Goal: Transaction & Acquisition: Download file/media

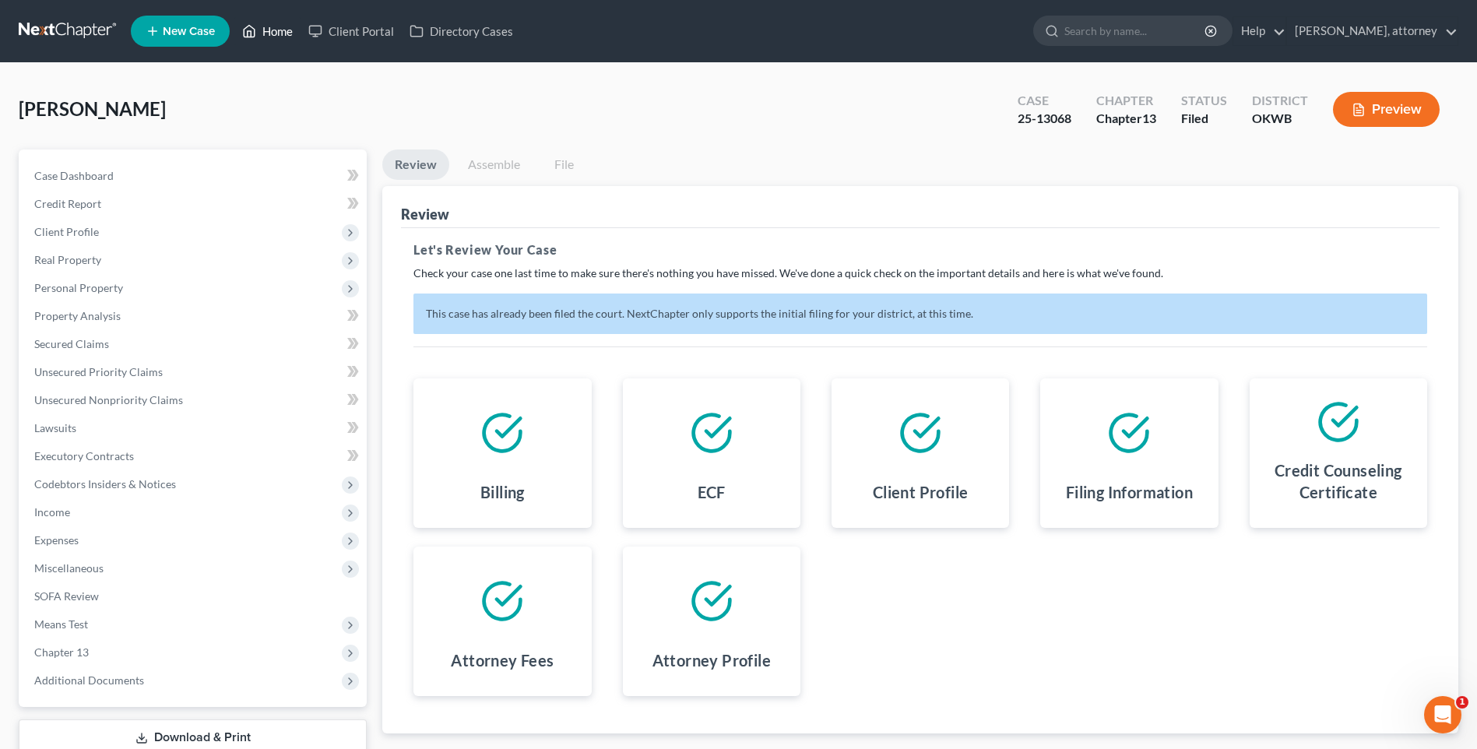
click at [278, 32] on link "Home" at bounding box center [267, 31] width 66 height 28
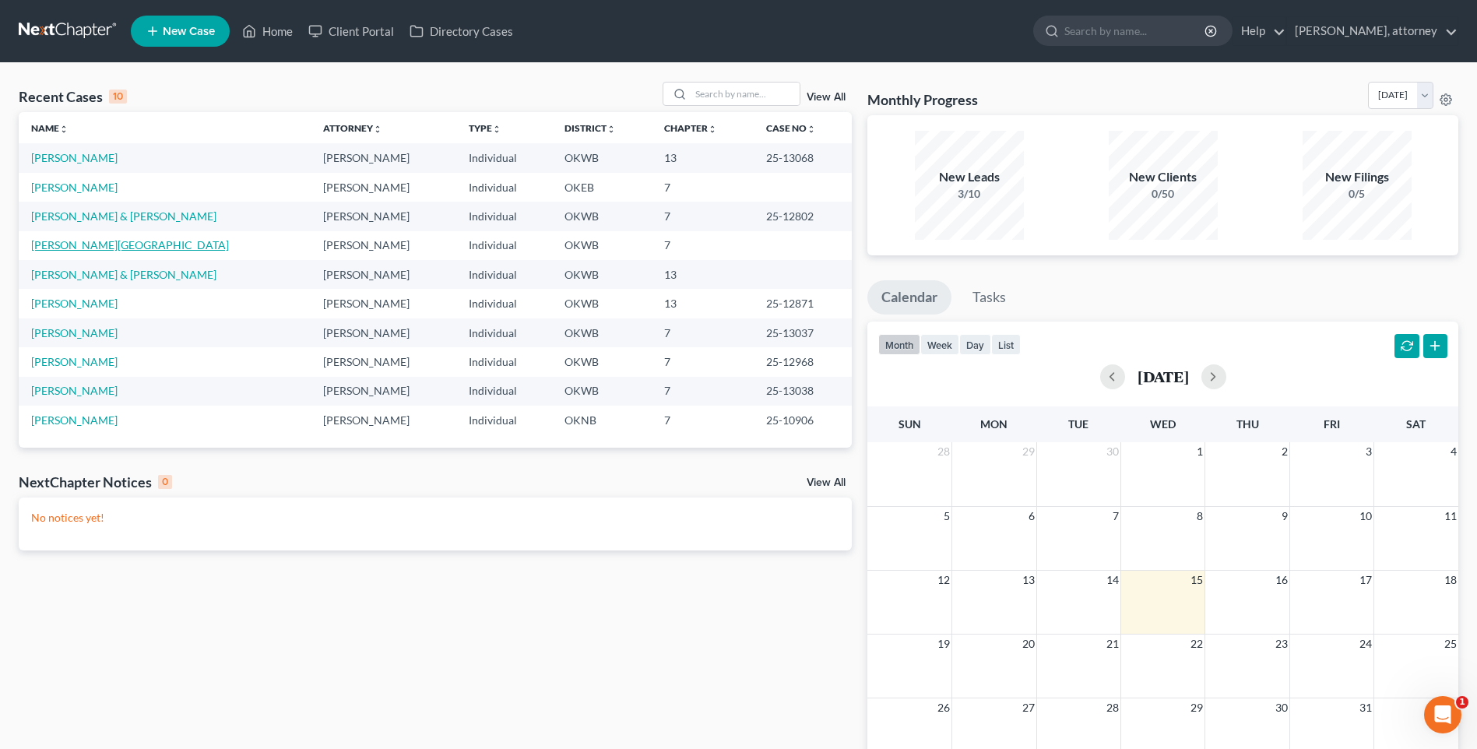
click at [80, 248] on link "[PERSON_NAME][GEOGRAPHIC_DATA]" at bounding box center [130, 244] width 198 height 13
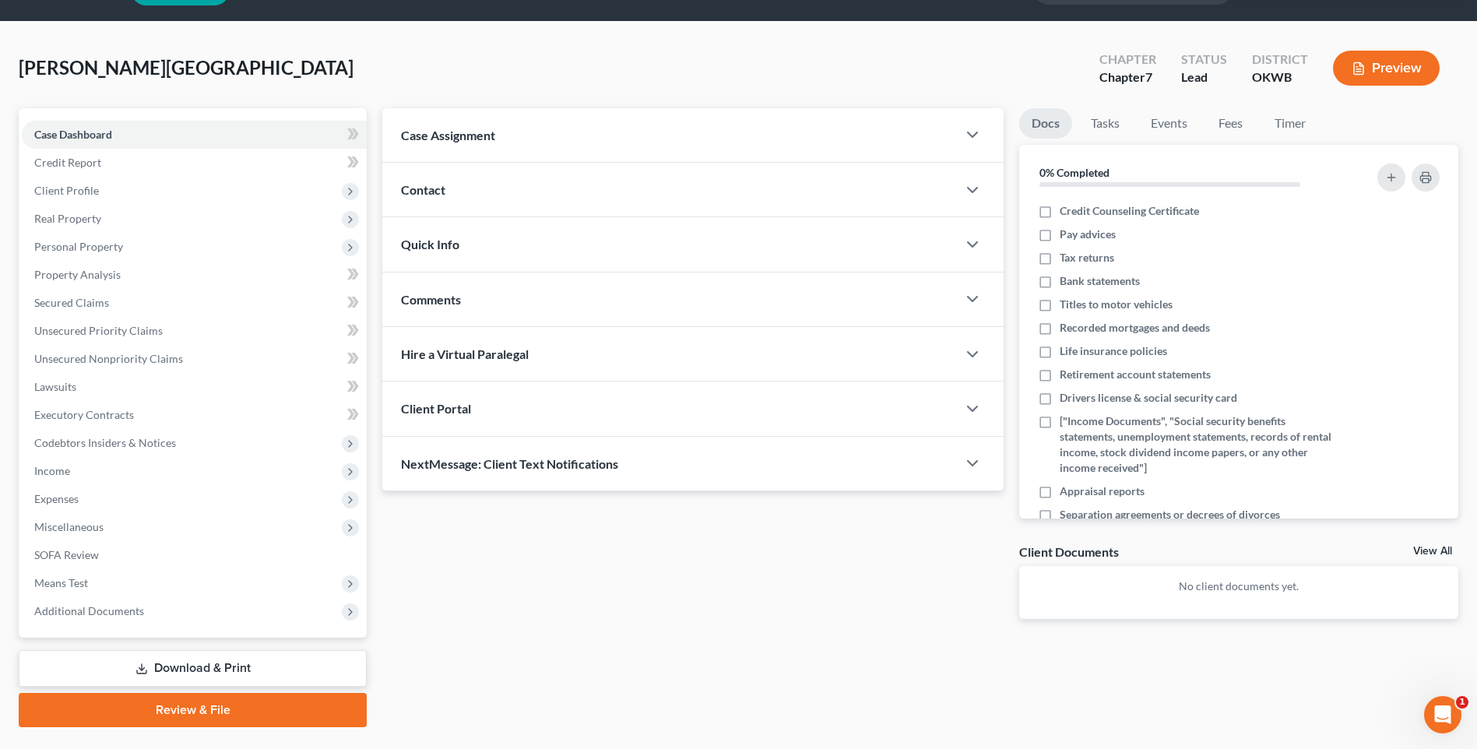
scroll to position [79, 0]
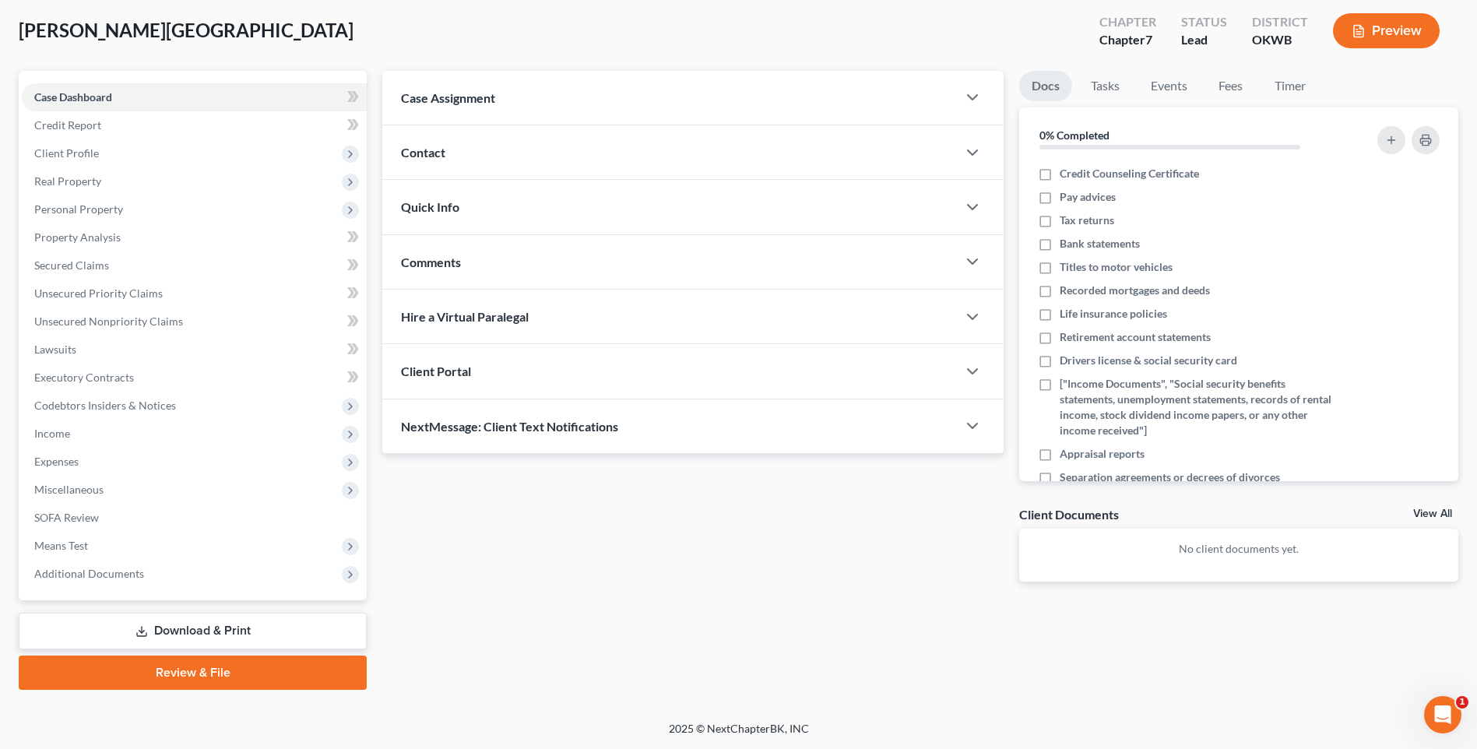
click at [228, 628] on link "Download & Print" at bounding box center [193, 631] width 348 height 37
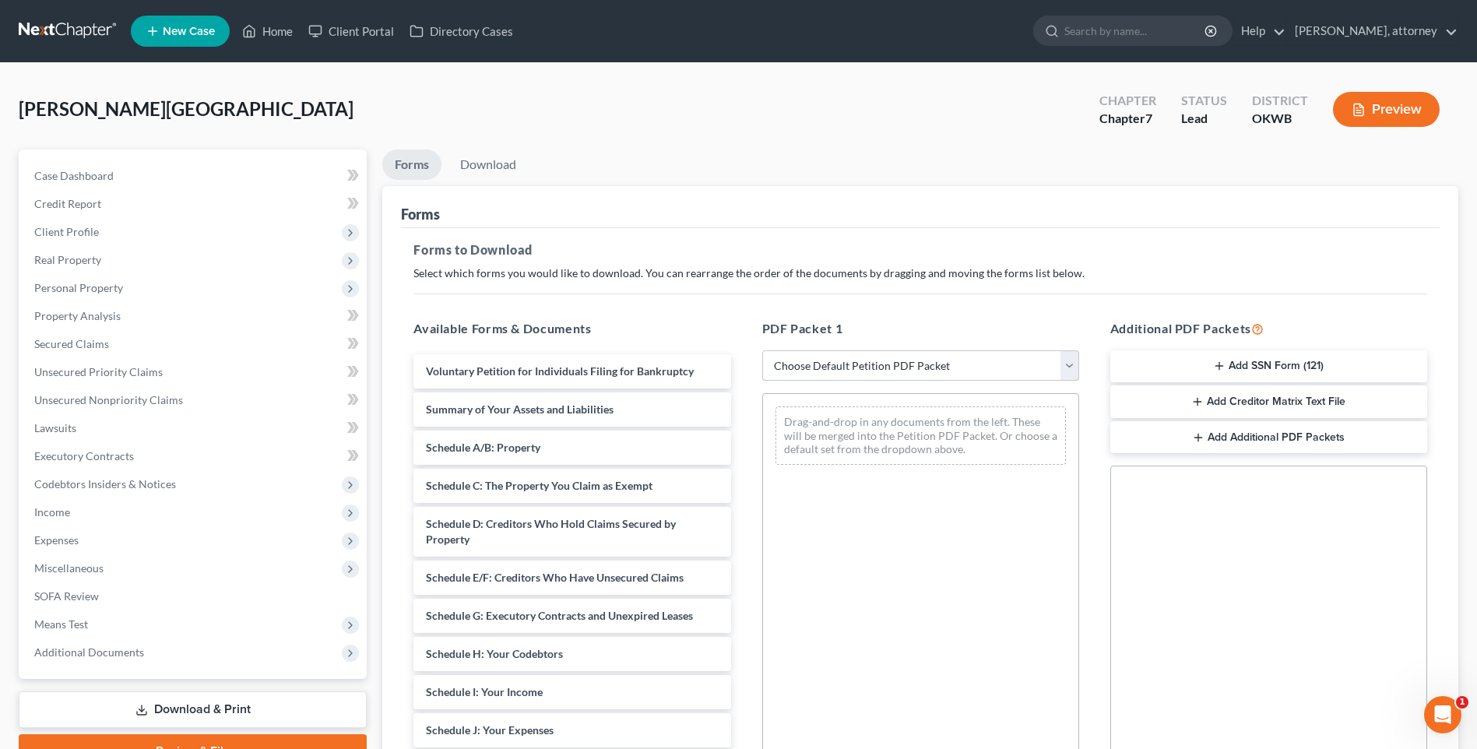
click at [843, 365] on select "Choose Default Petition PDF Packet Complete Bankruptcy Petition (all forms and …" at bounding box center [920, 365] width 317 height 31
click at [762, 350] on select "Choose Default Petition PDF Packet Complete Bankruptcy Petition (all forms and …" at bounding box center [920, 365] width 317 height 31
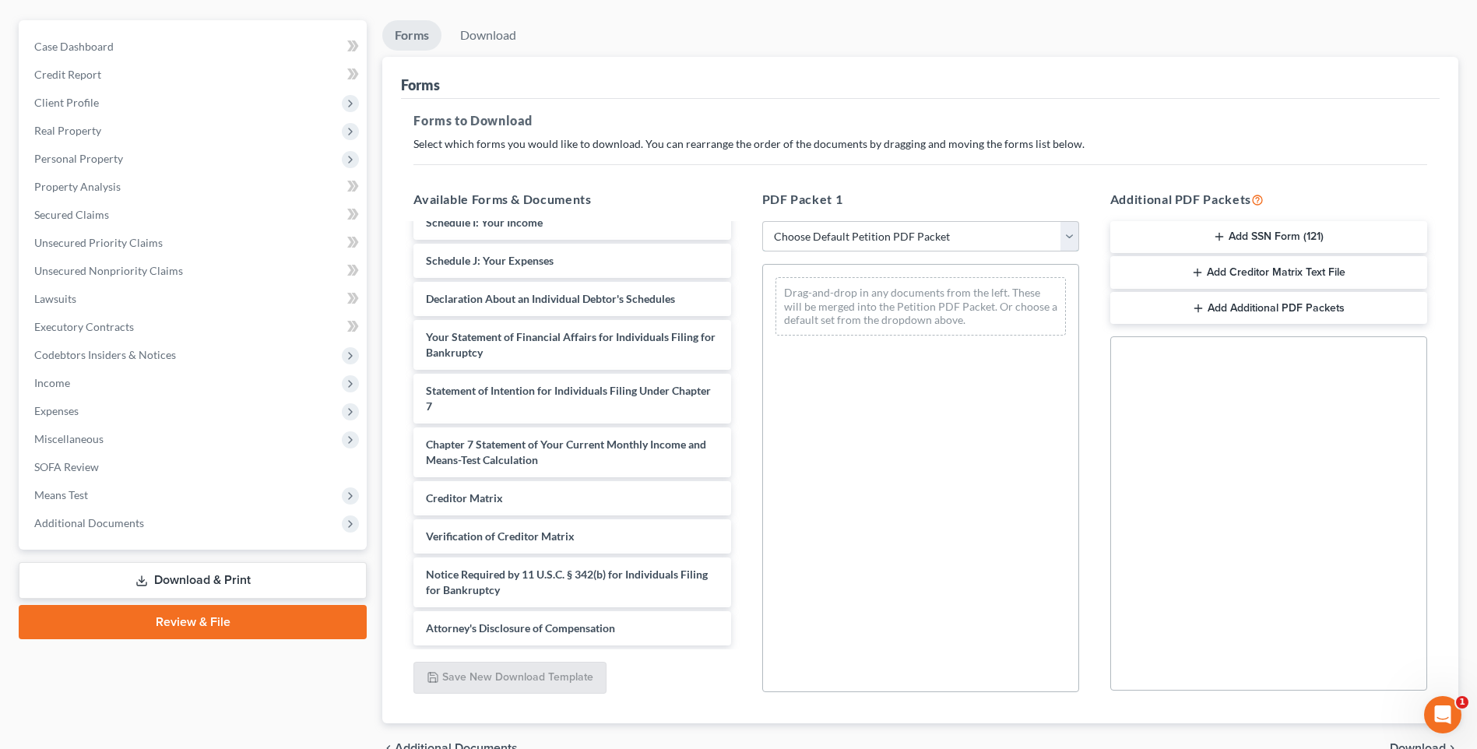
scroll to position [213, 0]
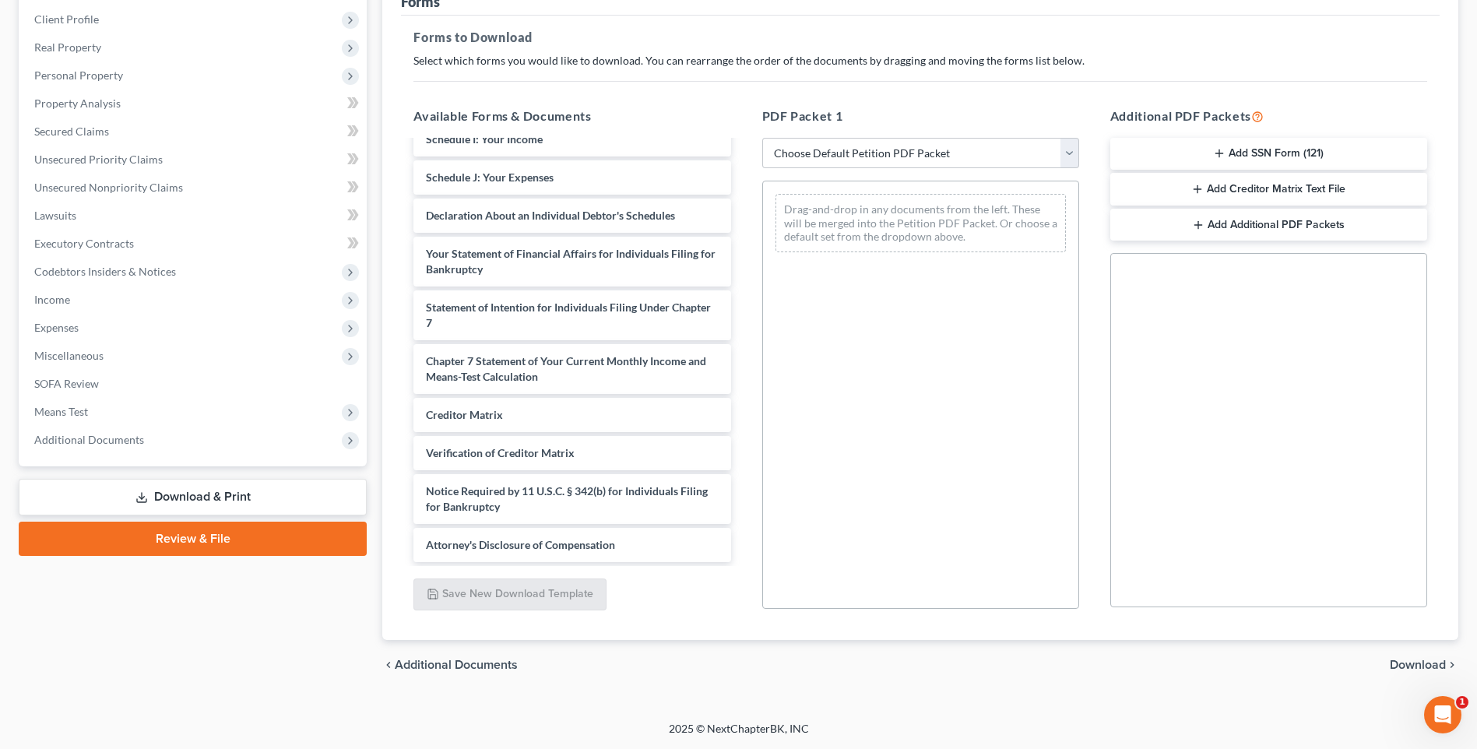
click at [1418, 659] on span "Download" at bounding box center [1418, 665] width 56 height 12
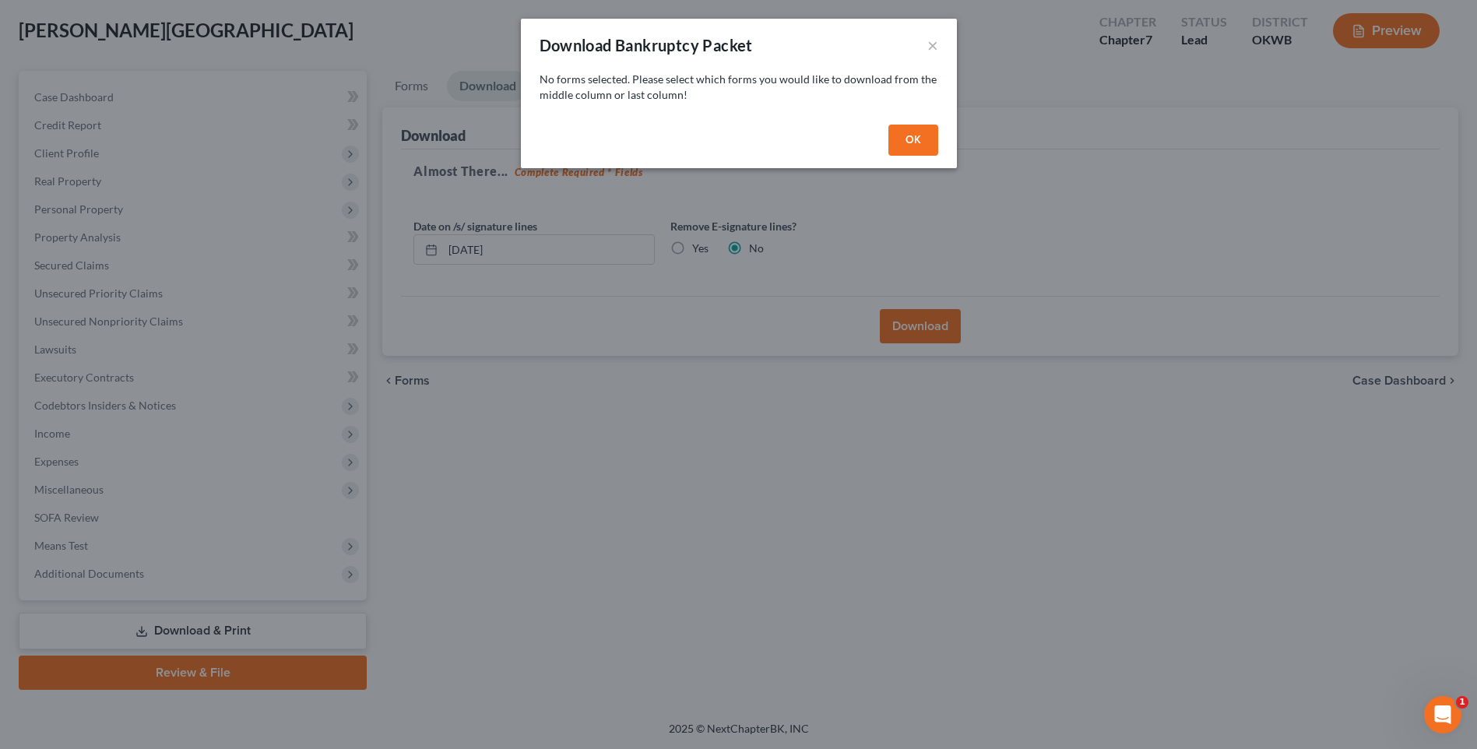
scroll to position [79, 0]
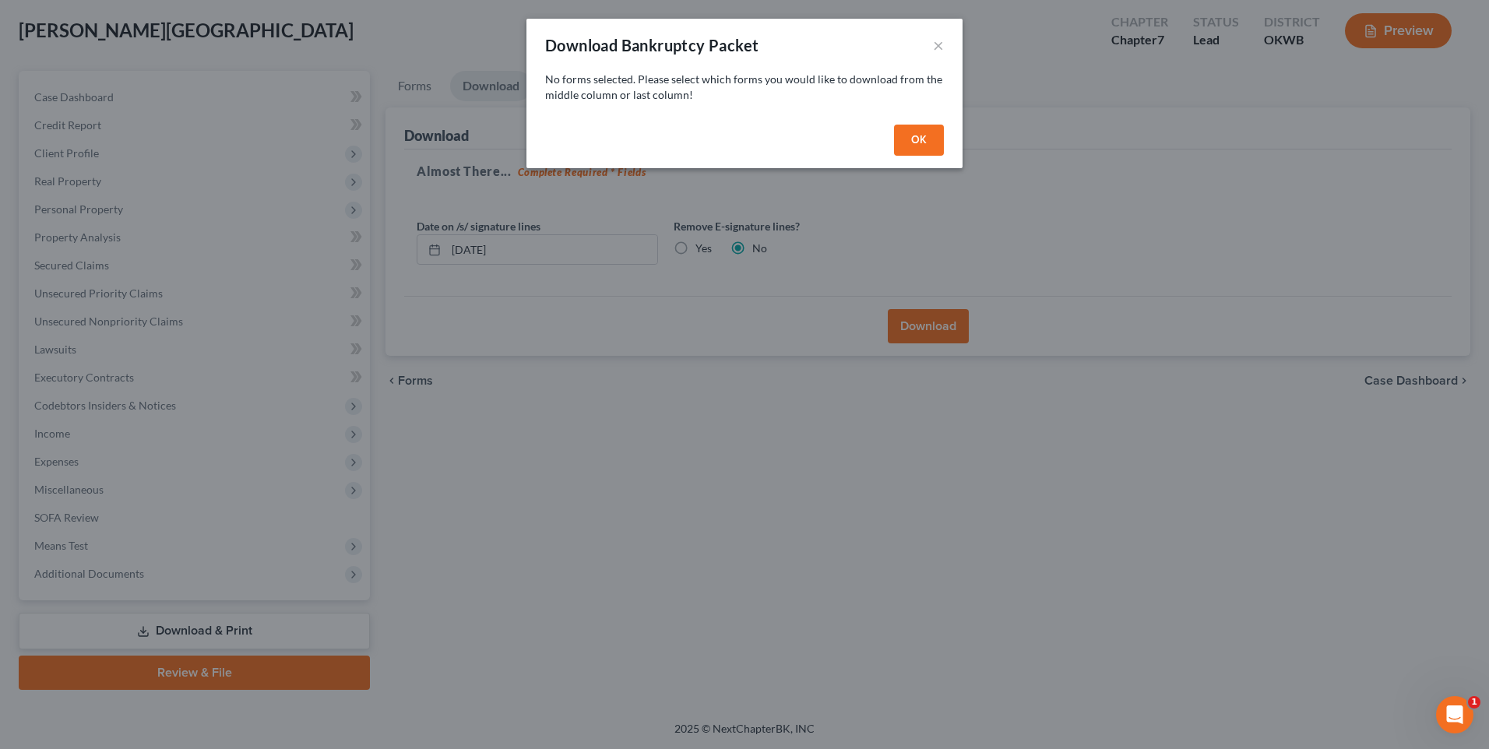
click at [920, 129] on button "OK" at bounding box center [919, 140] width 50 height 31
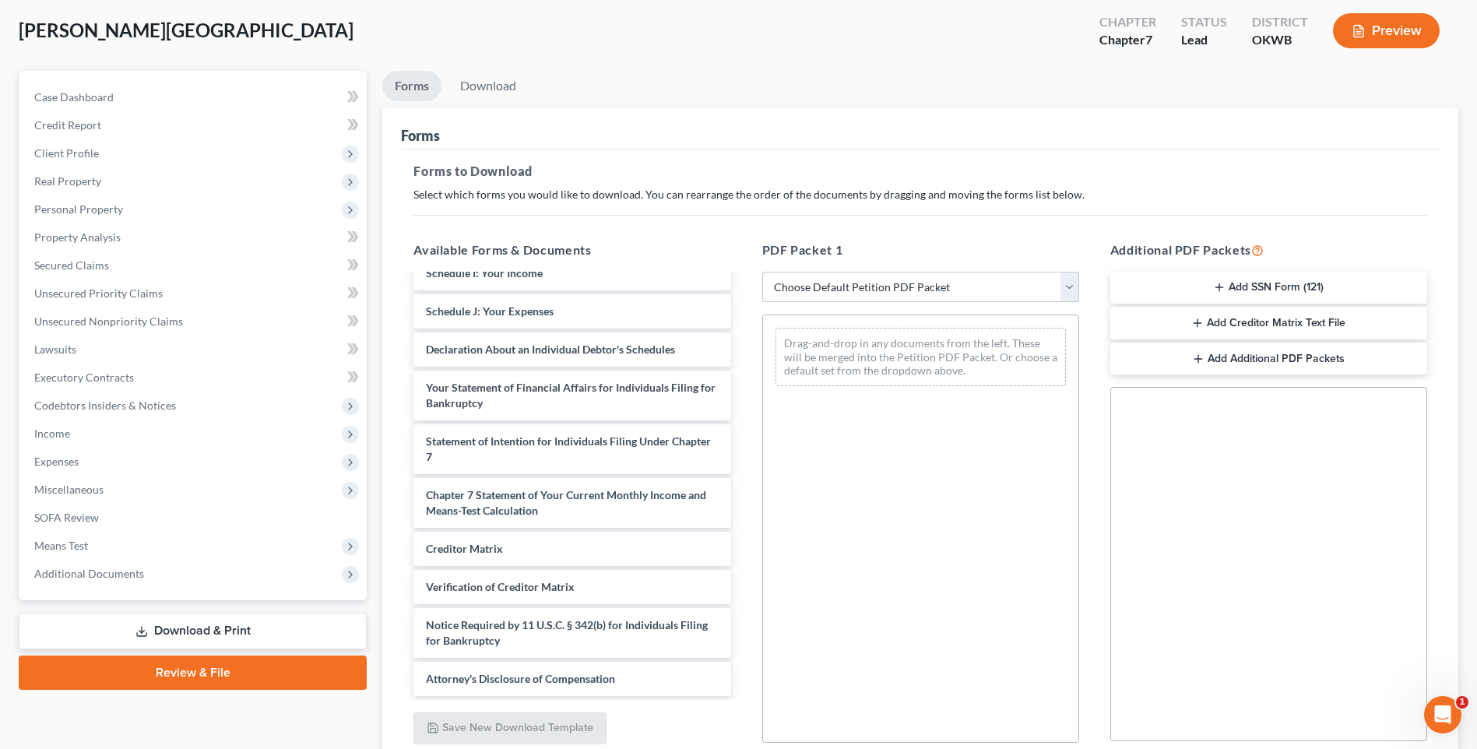
click at [903, 286] on select "Choose Default Petition PDF Packet Complete Bankruptcy Petition (all forms and …" at bounding box center [920, 287] width 317 height 31
select select "0"
click at [762, 272] on select "Choose Default Petition PDF Packet Complete Bankruptcy Petition (all forms and …" at bounding box center [920, 287] width 317 height 31
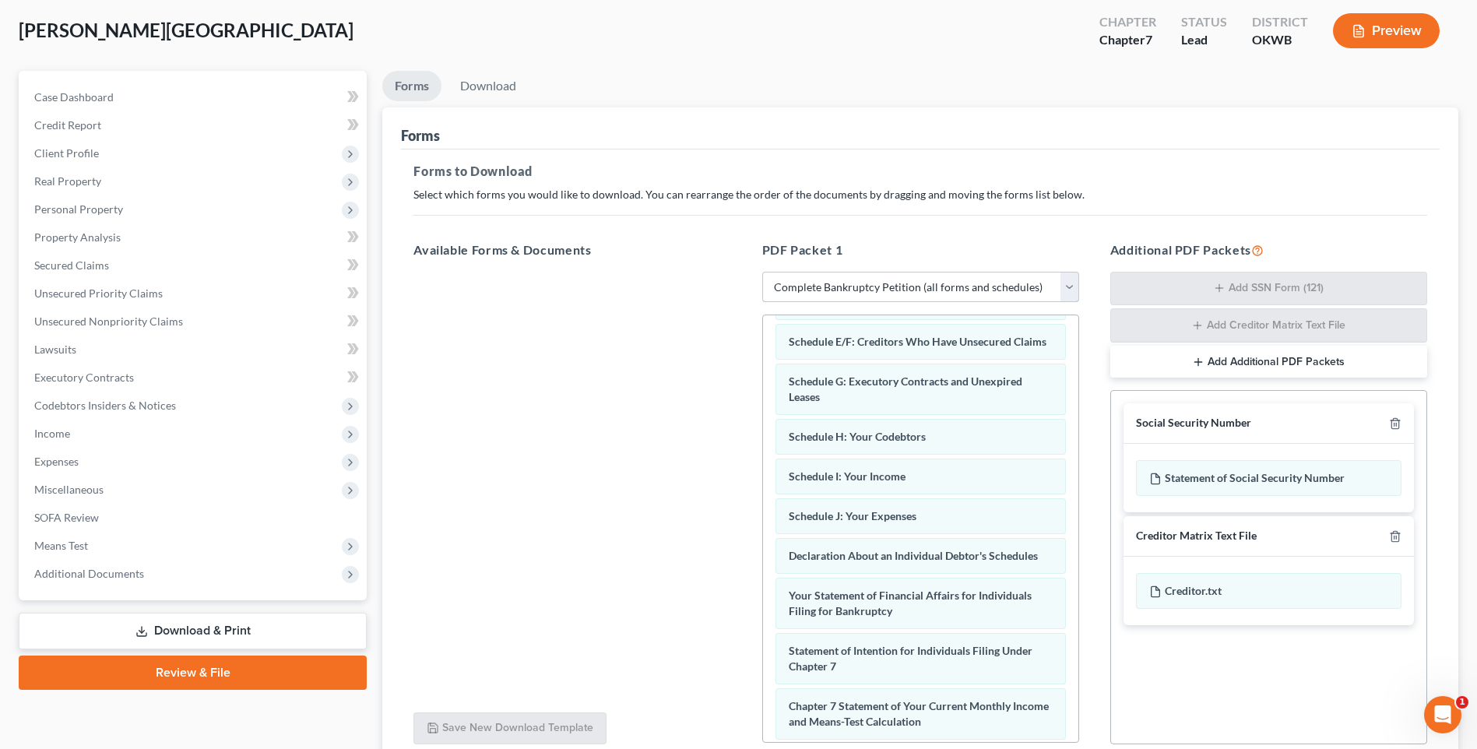
scroll to position [153, 0]
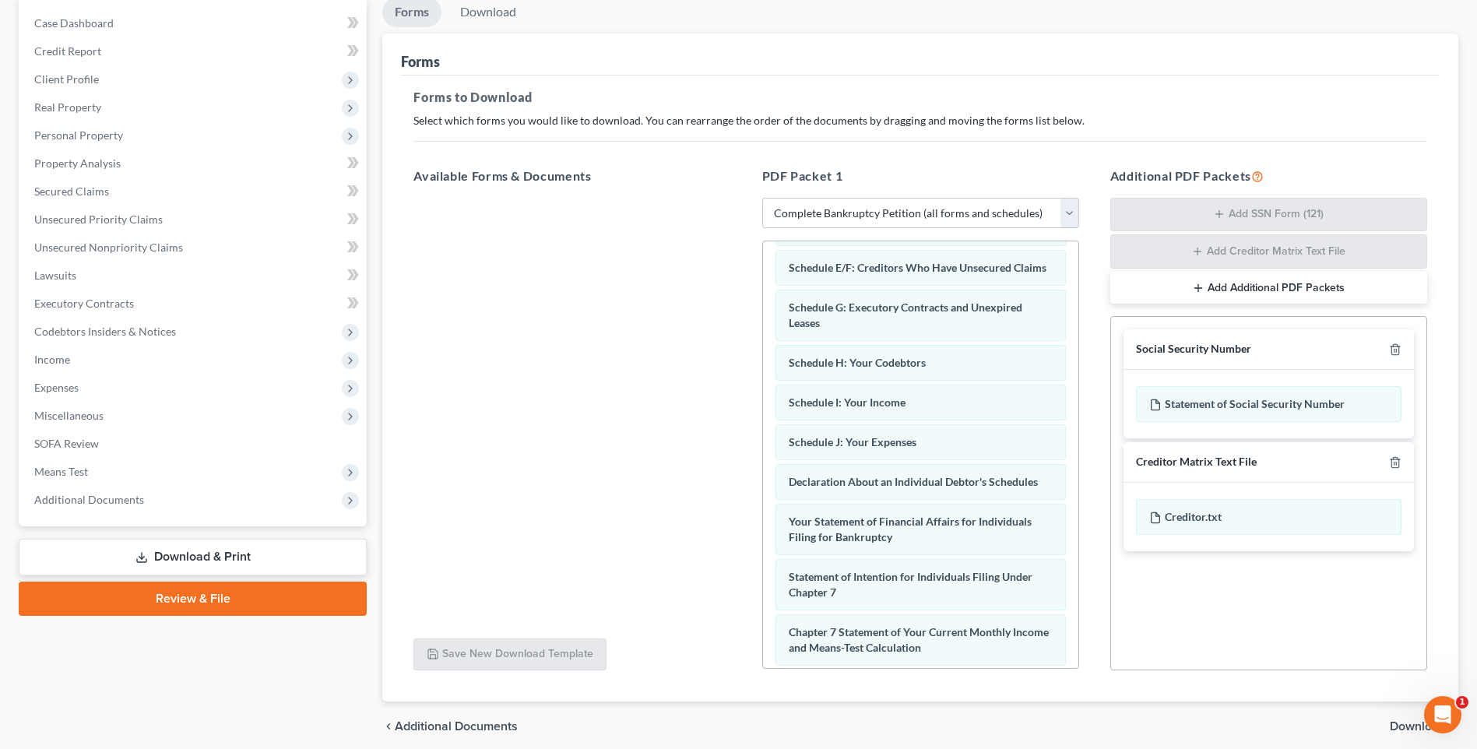
click at [1436, 665] on div "Forms to Download Select which forms you would like to download. You can rearra…" at bounding box center [920, 389] width 1039 height 627
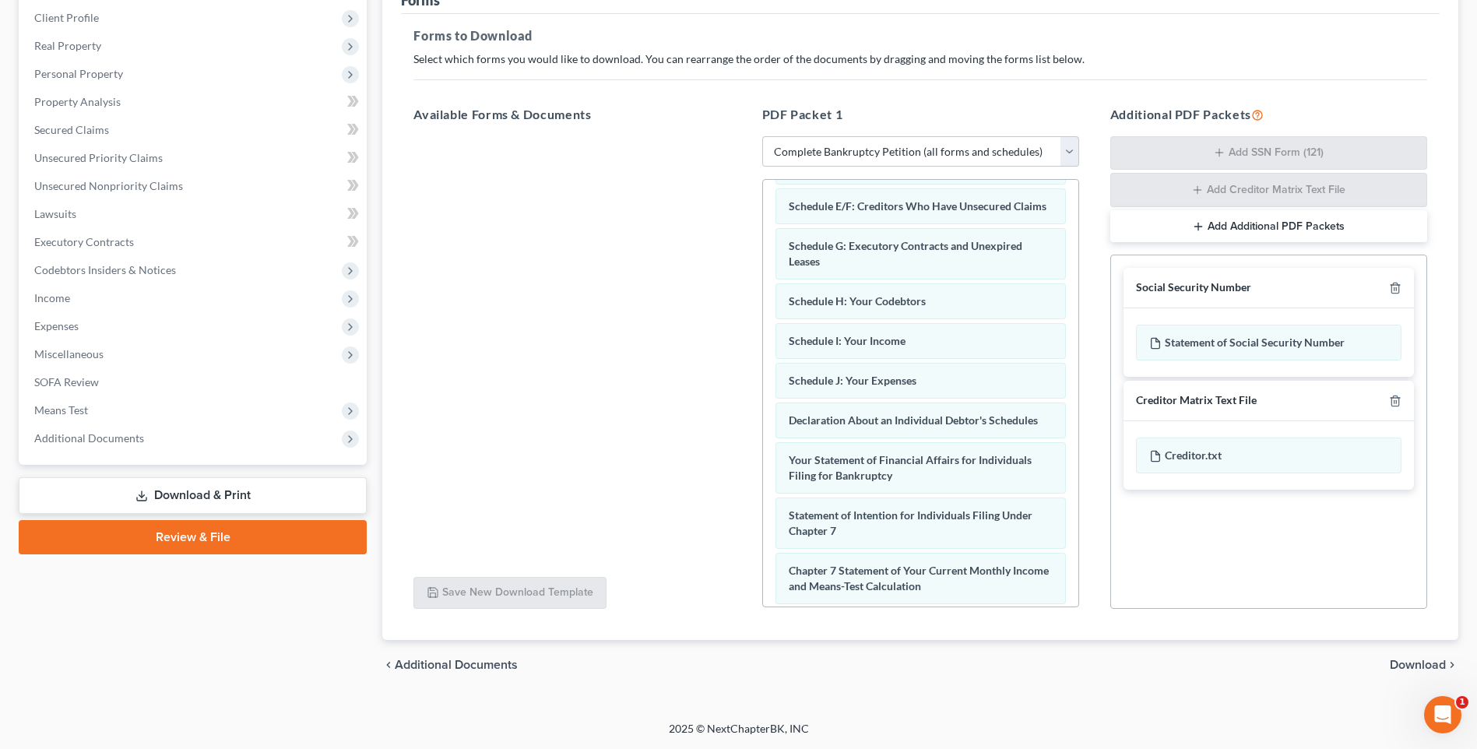
click at [1411, 659] on span "Download" at bounding box center [1418, 665] width 56 height 12
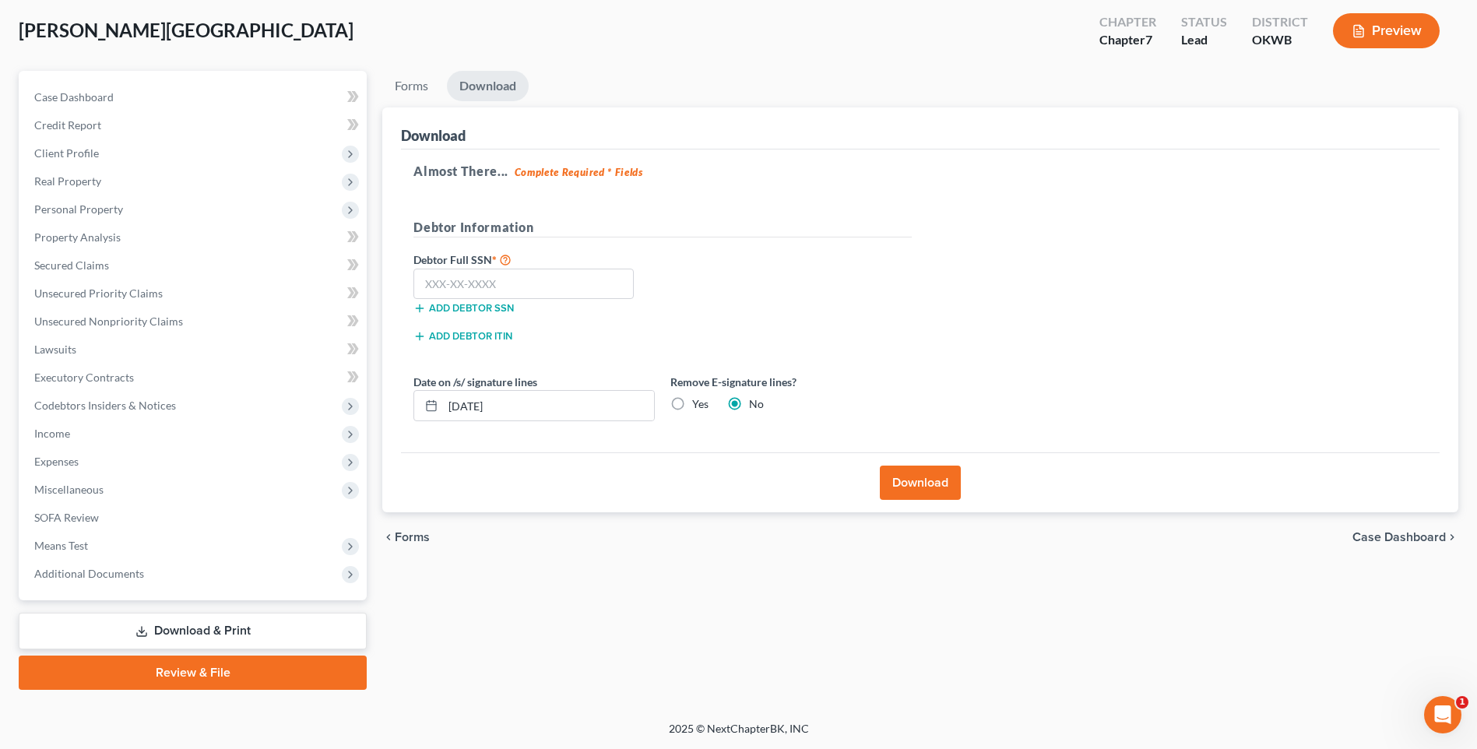
scroll to position [79, 0]
click at [448, 280] on input "text" at bounding box center [524, 284] width 220 height 31
click at [462, 277] on input "448-78" at bounding box center [524, 284] width 220 height 31
click at [509, 280] on input "448-78" at bounding box center [524, 284] width 220 height 31
type input "448-78-2241"
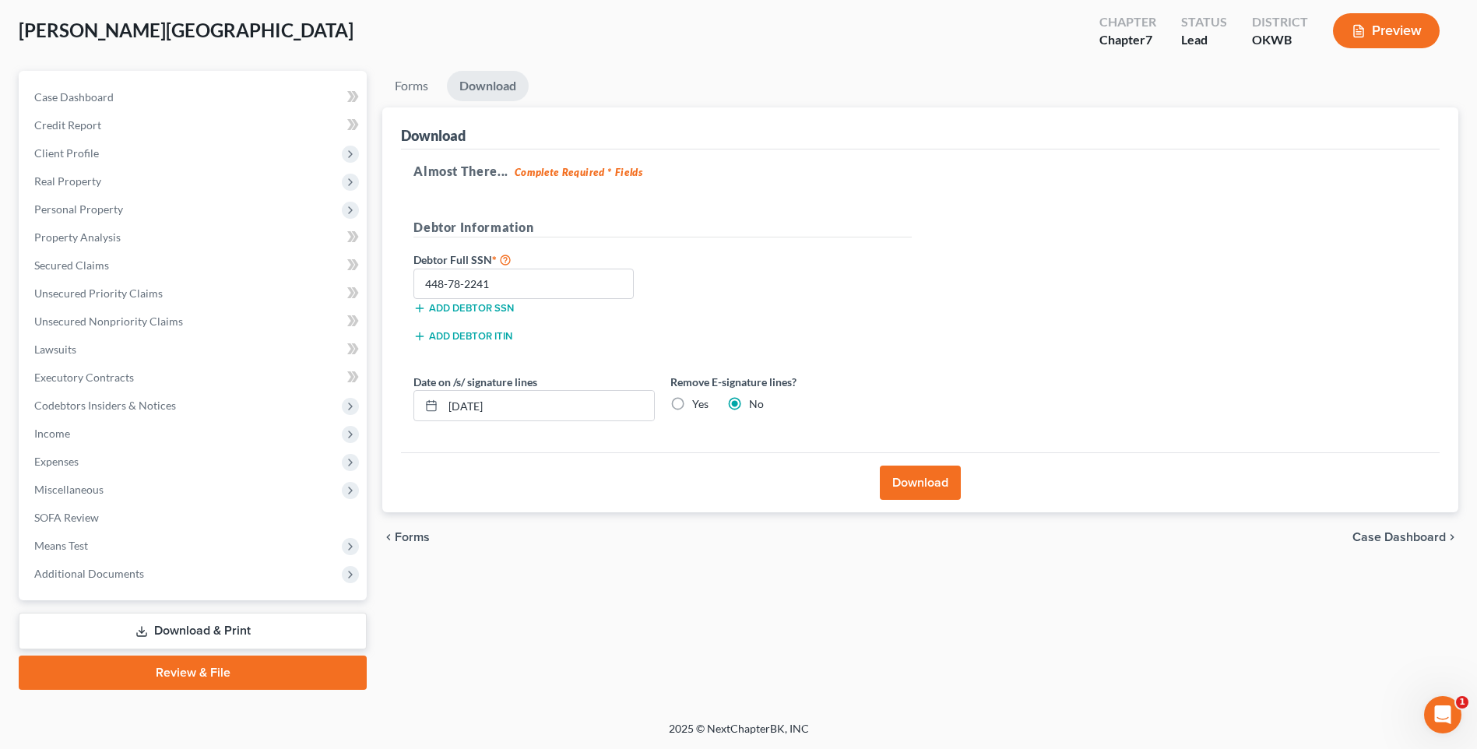
click at [784, 251] on div "Debtor Full SSN * 448-78-2241 Add debtor SSN" at bounding box center [663, 289] width 514 height 78
click at [931, 481] on button "Download" at bounding box center [920, 483] width 81 height 34
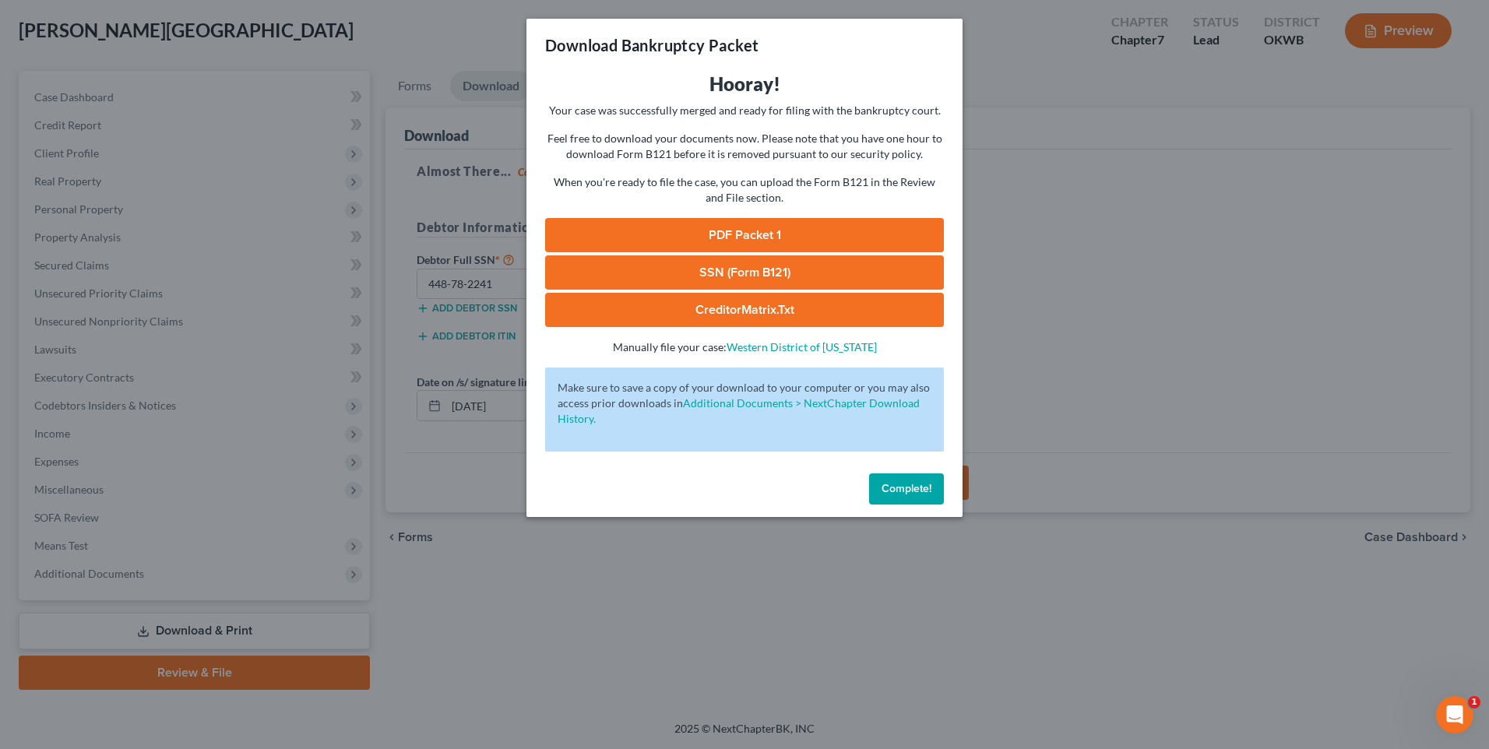
click at [752, 232] on link "PDF Packet 1" at bounding box center [744, 235] width 399 height 34
click at [801, 269] on link "SSN (Form B121)" at bounding box center [744, 272] width 399 height 34
click at [907, 498] on button "Complete!" at bounding box center [906, 489] width 75 height 31
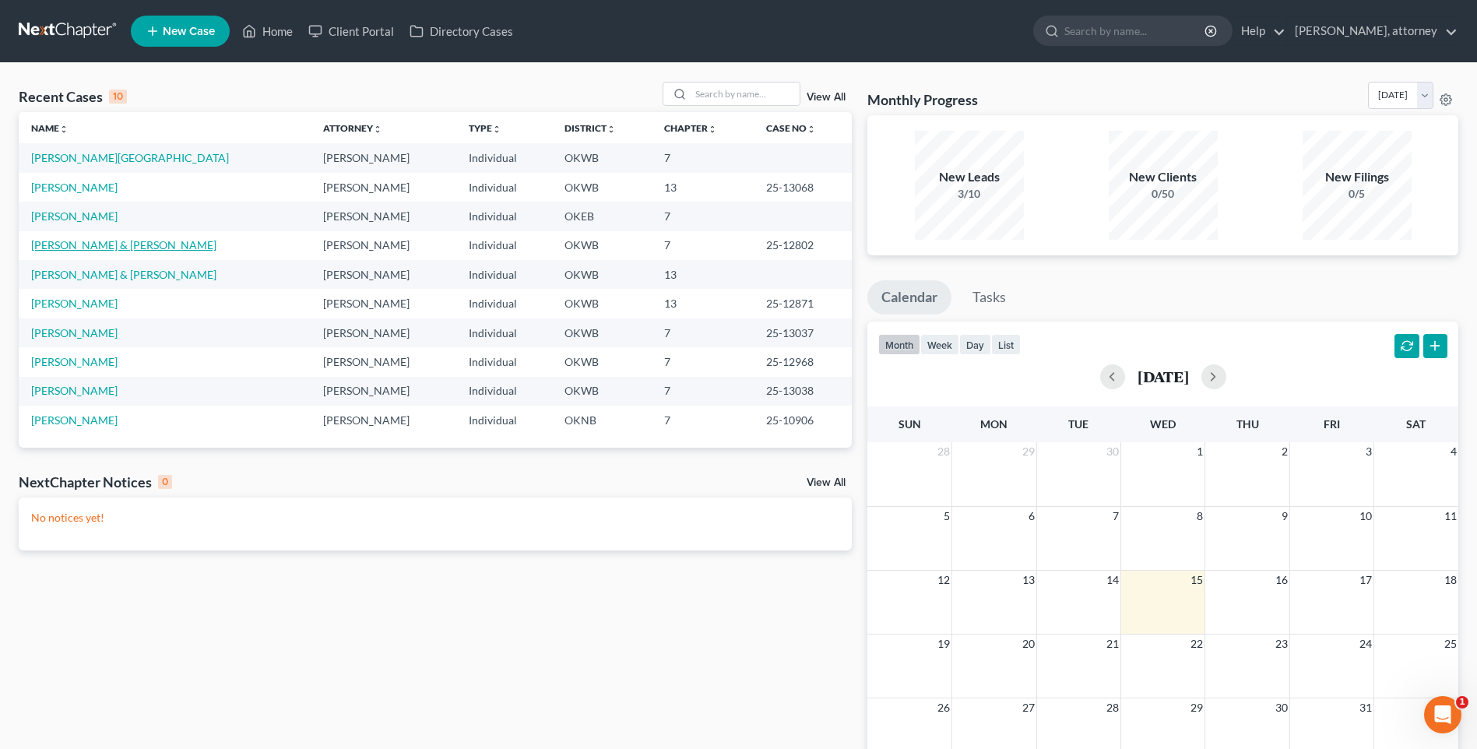
click at [97, 247] on link "[PERSON_NAME] & [PERSON_NAME]" at bounding box center [123, 244] width 185 height 13
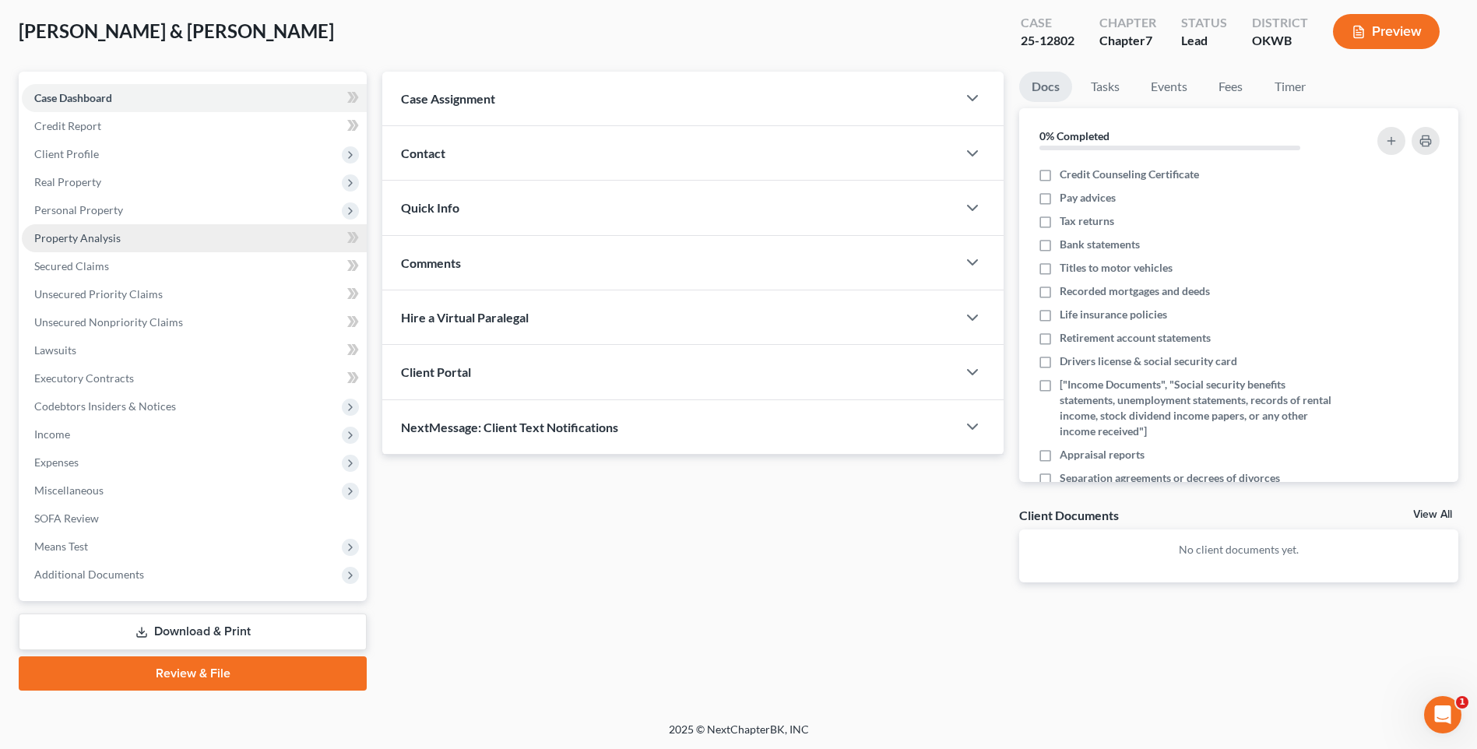
scroll to position [79, 0]
click at [188, 631] on link "Download & Print" at bounding box center [193, 631] width 348 height 37
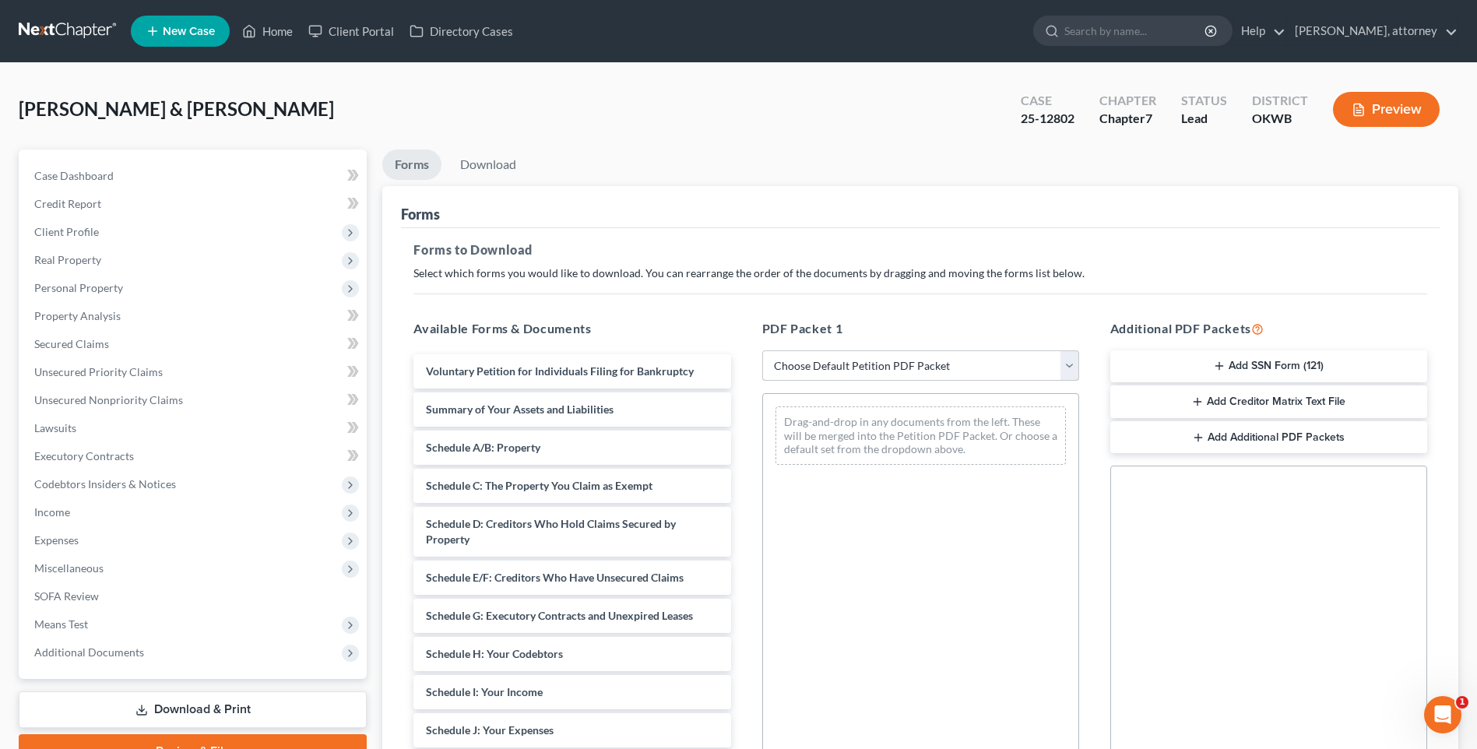
click at [818, 368] on select "Choose Default Petition PDF Packet Complete Bankruptcy Petition (all forms and …" at bounding box center [920, 365] width 317 height 31
select select "0"
click at [762, 350] on select "Choose Default Petition PDF Packet Complete Bankruptcy Petition (all forms and …" at bounding box center [920, 365] width 317 height 31
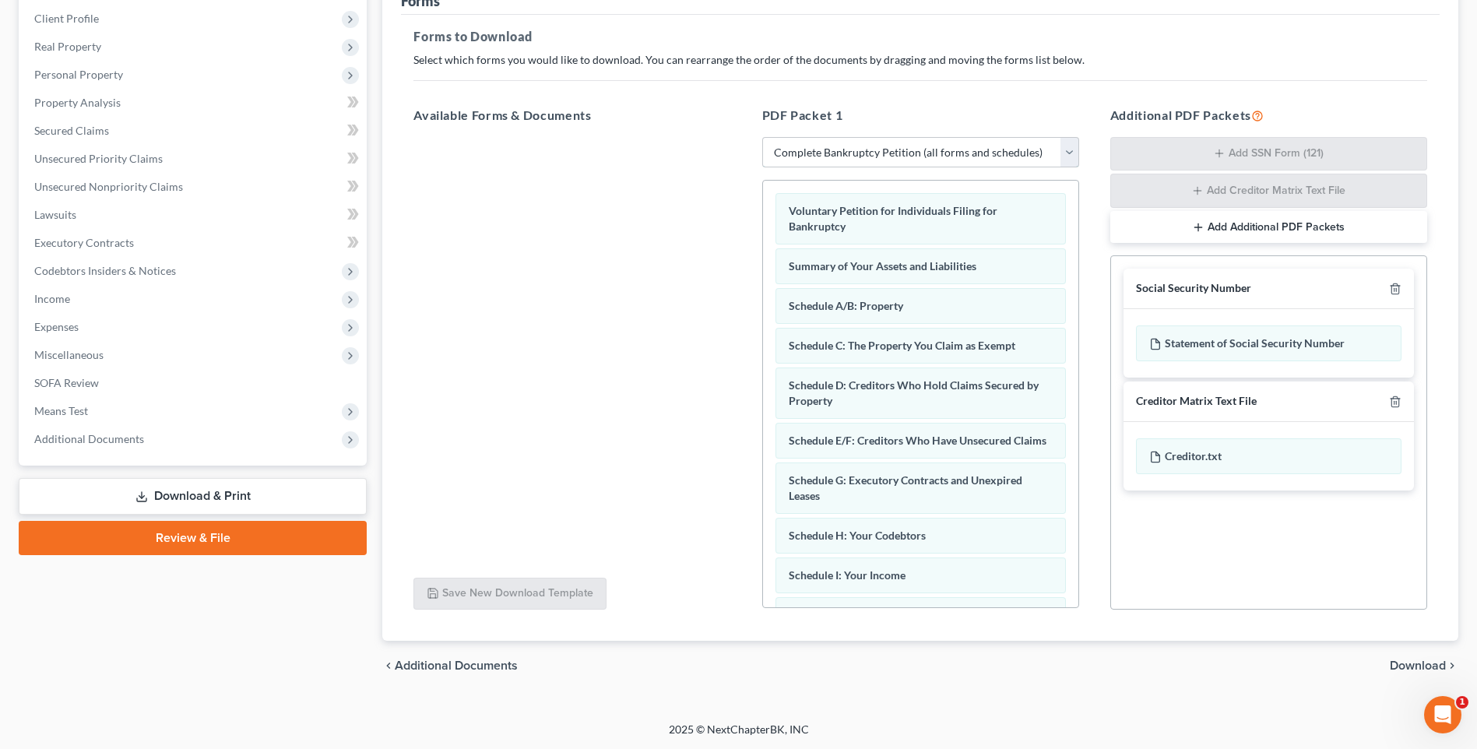
scroll to position [214, 0]
click at [1411, 664] on span "Download" at bounding box center [1418, 665] width 56 height 12
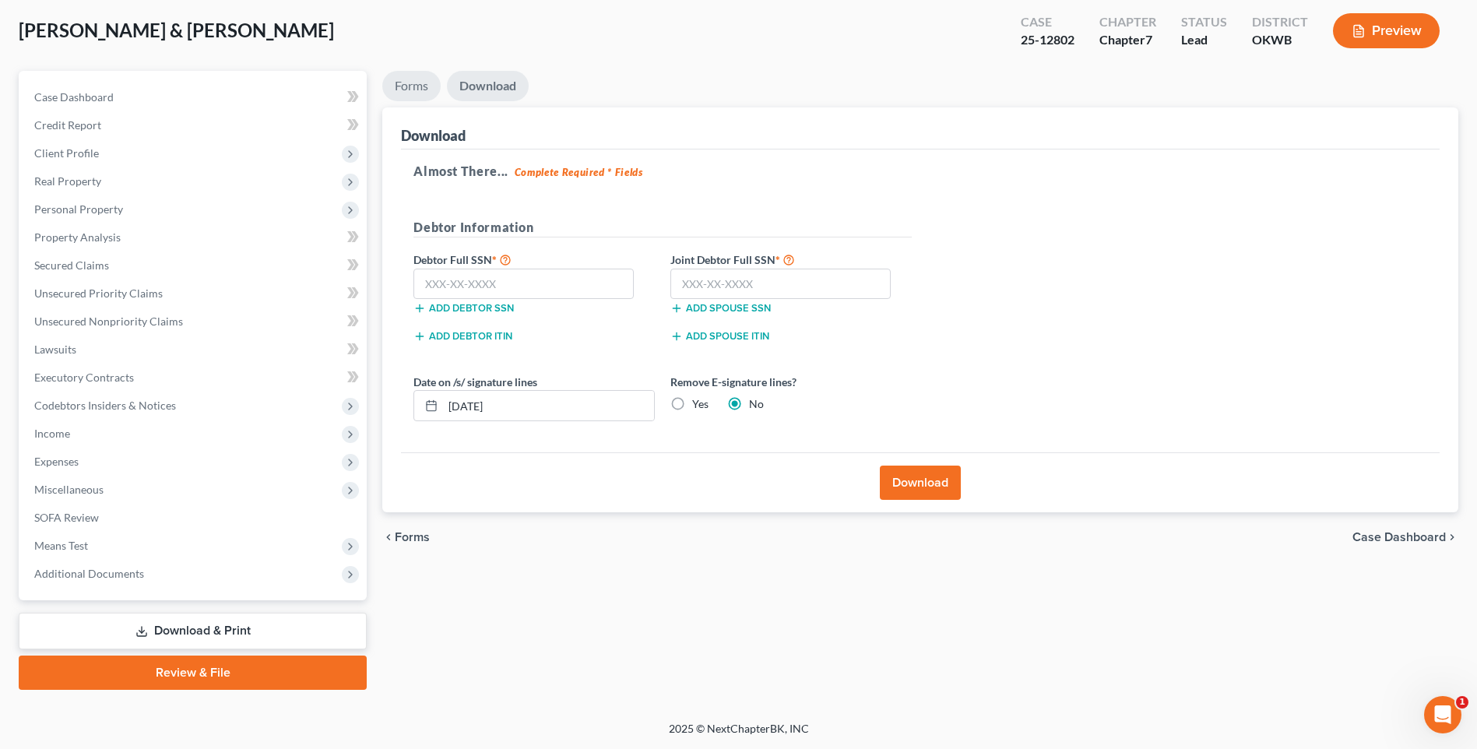
click at [408, 83] on link "Forms" at bounding box center [411, 86] width 58 height 30
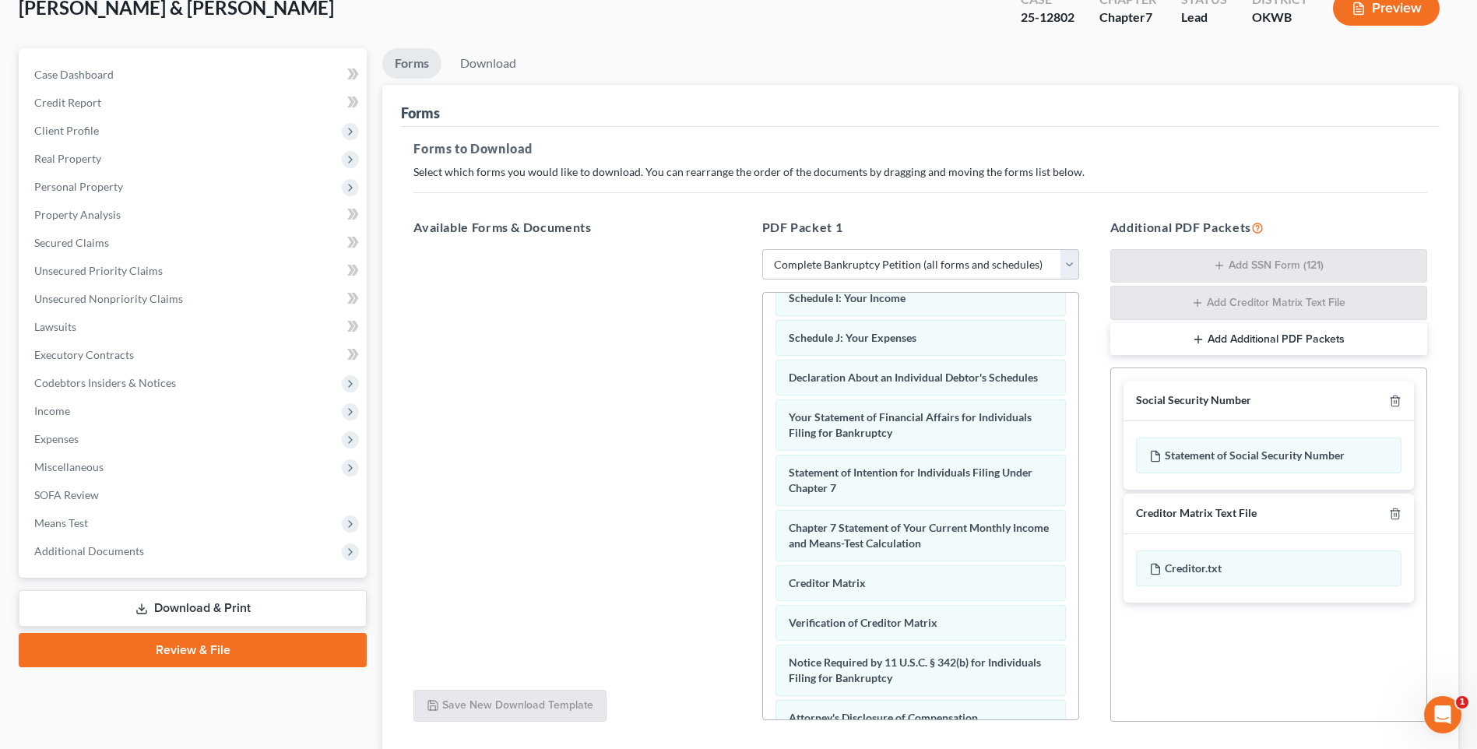
scroll to position [214, 0]
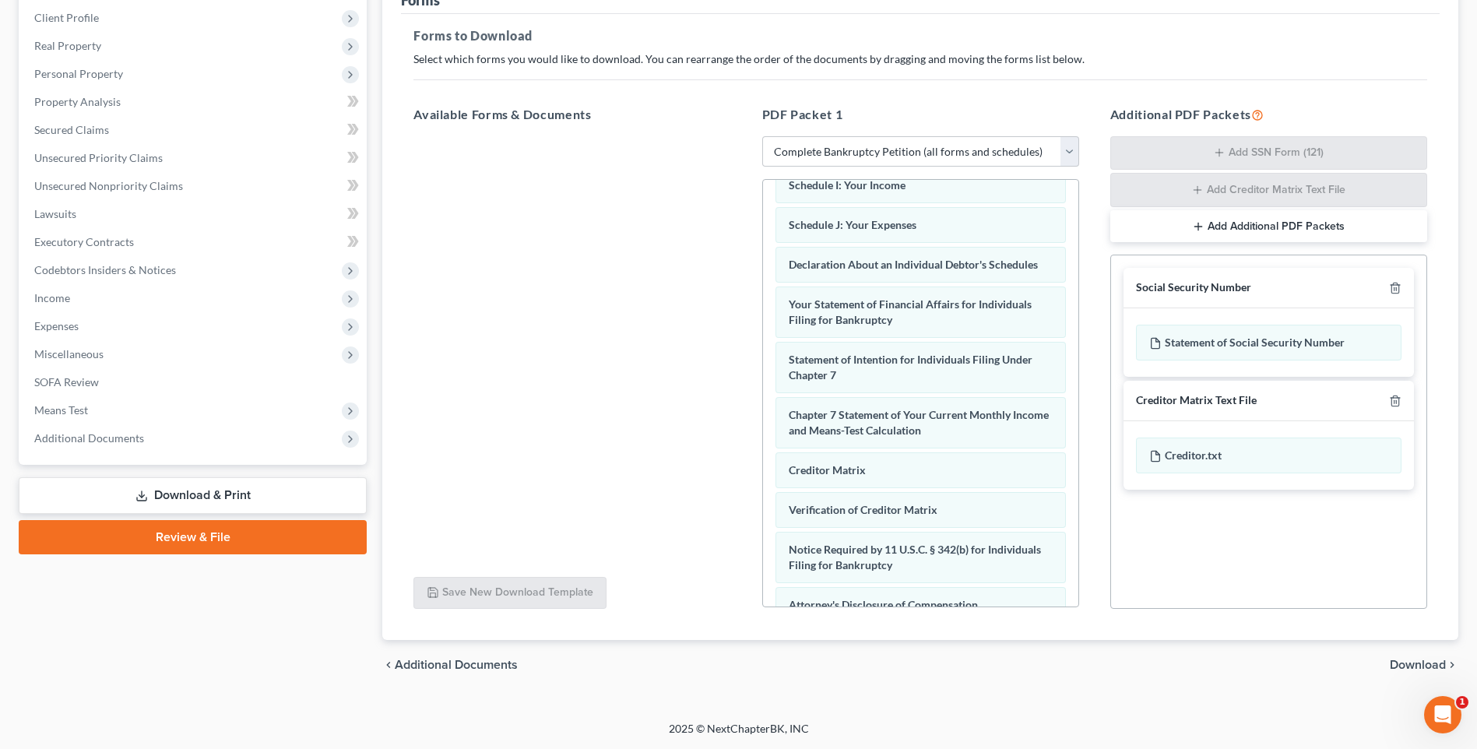
click at [1418, 663] on span "Download" at bounding box center [1418, 665] width 56 height 12
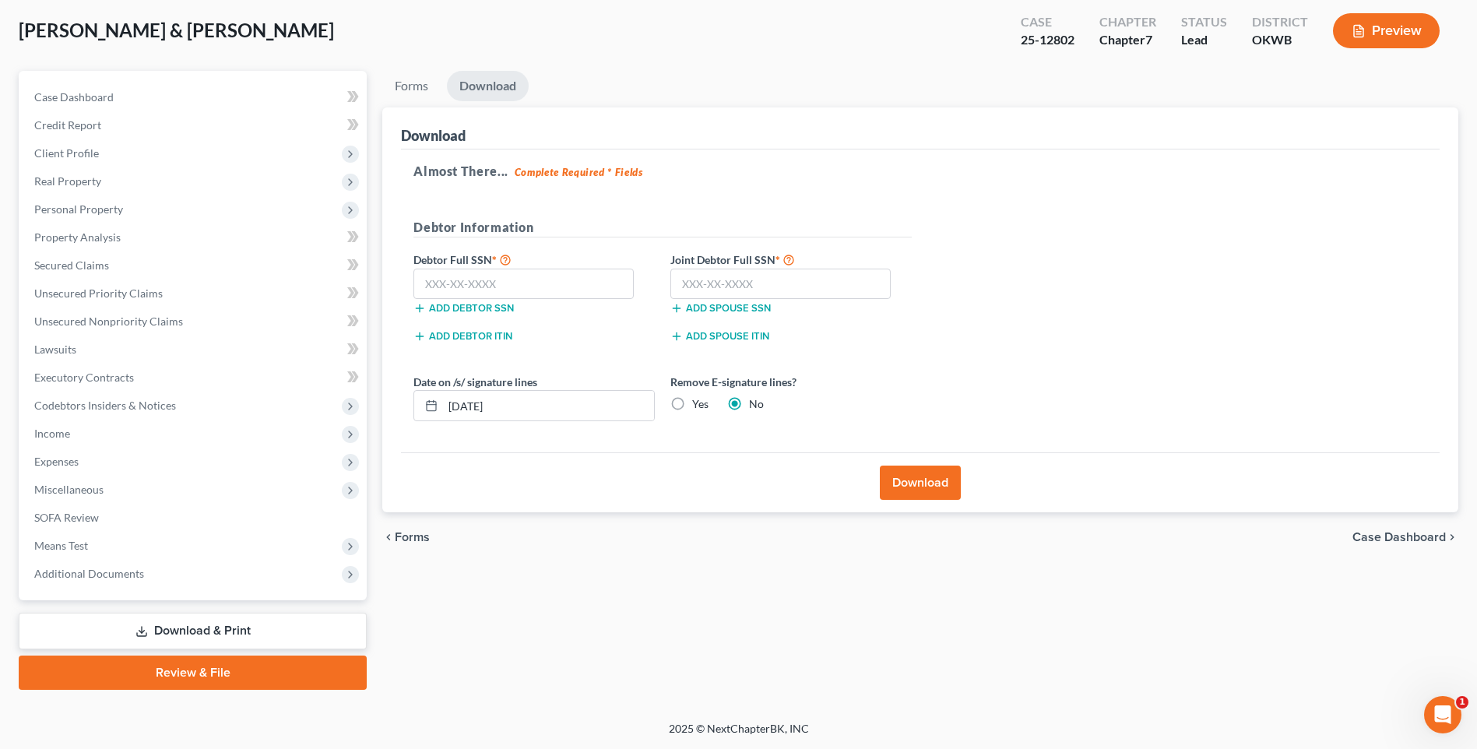
scroll to position [79, 0]
click at [464, 286] on input "text" at bounding box center [524, 284] width 220 height 31
type input "606-82-7412"
click at [700, 288] on input "text" at bounding box center [781, 284] width 220 height 31
type input "611-62-3117"
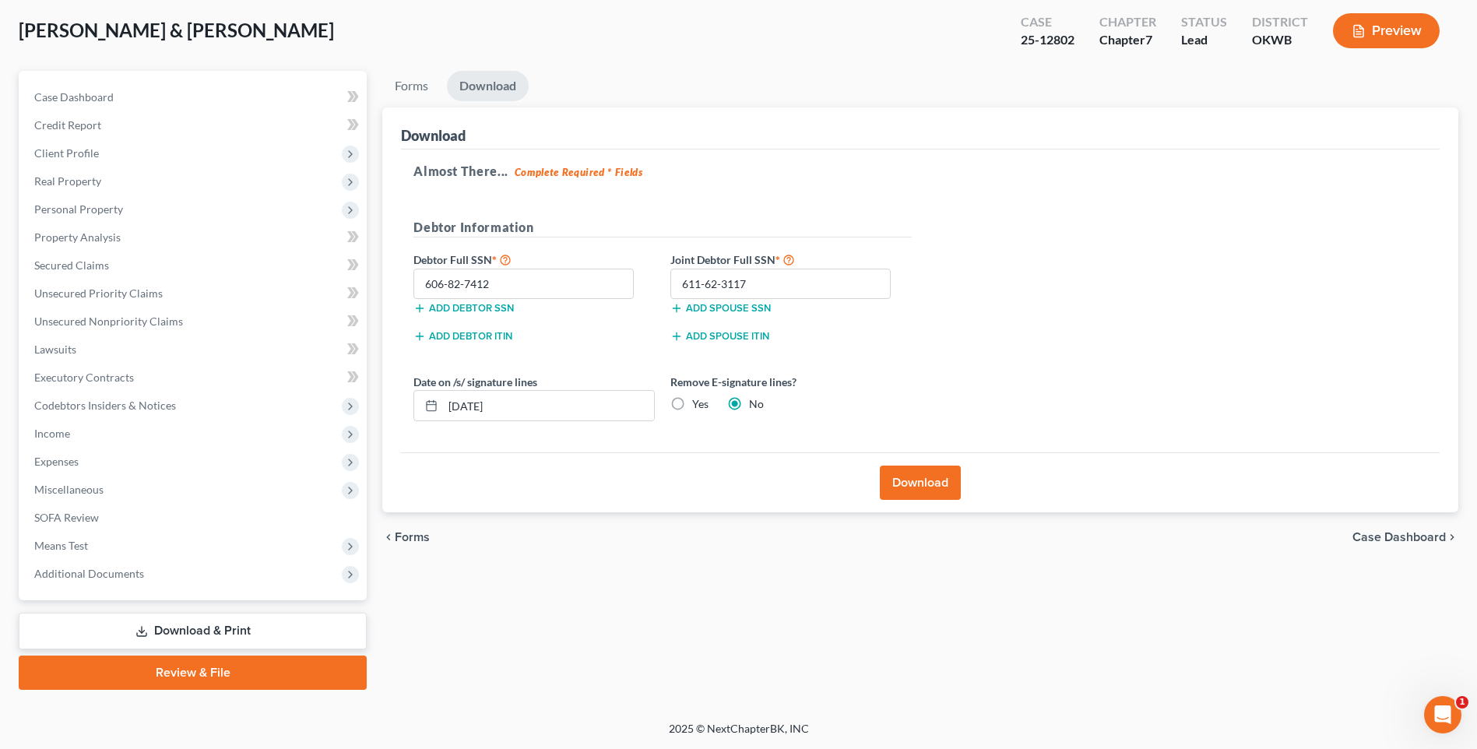
click at [945, 477] on button "Download" at bounding box center [920, 483] width 81 height 34
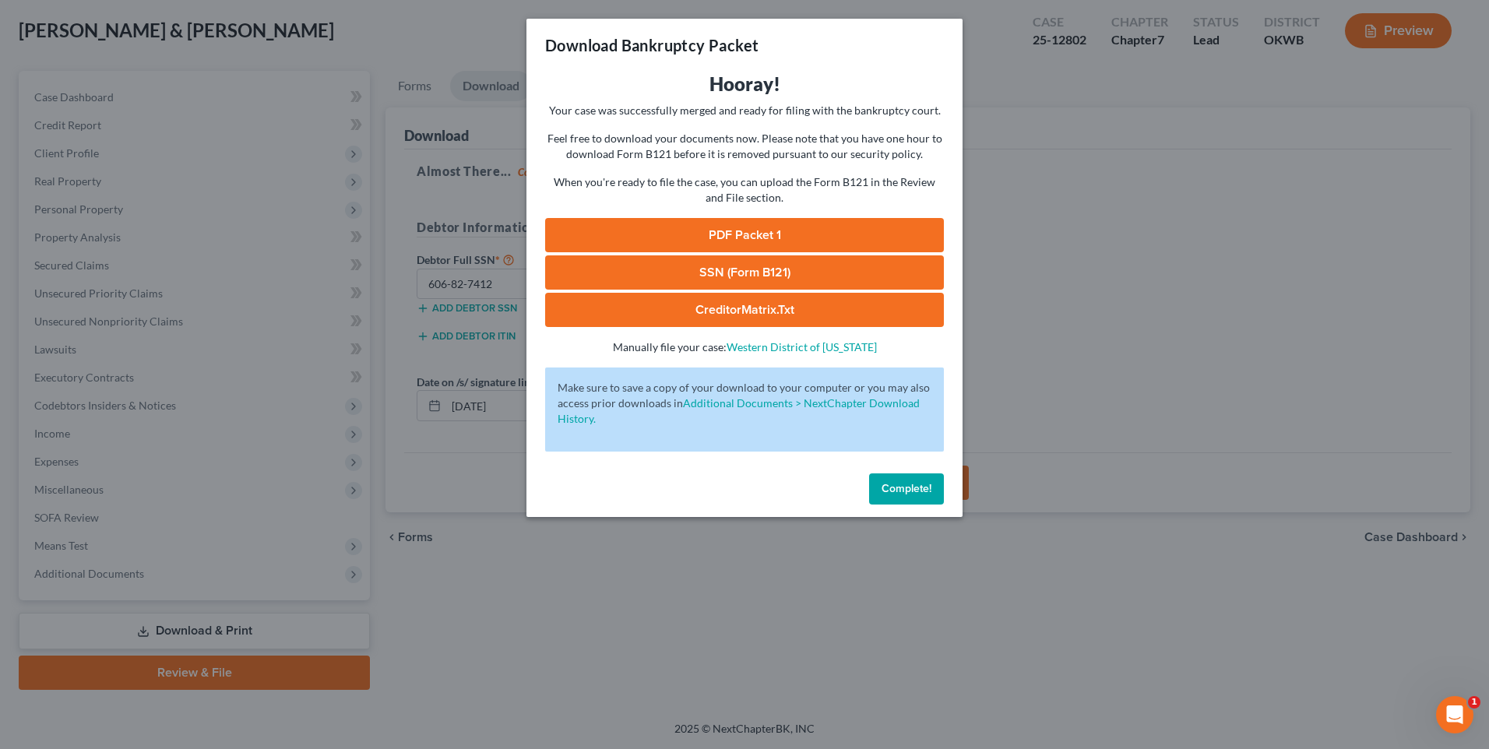
click at [695, 238] on link "PDF Packet 1" at bounding box center [744, 235] width 399 height 34
click at [795, 270] on link "SSN (Form B121)" at bounding box center [744, 272] width 399 height 34
click at [905, 493] on span "Complete!" at bounding box center [907, 488] width 50 height 13
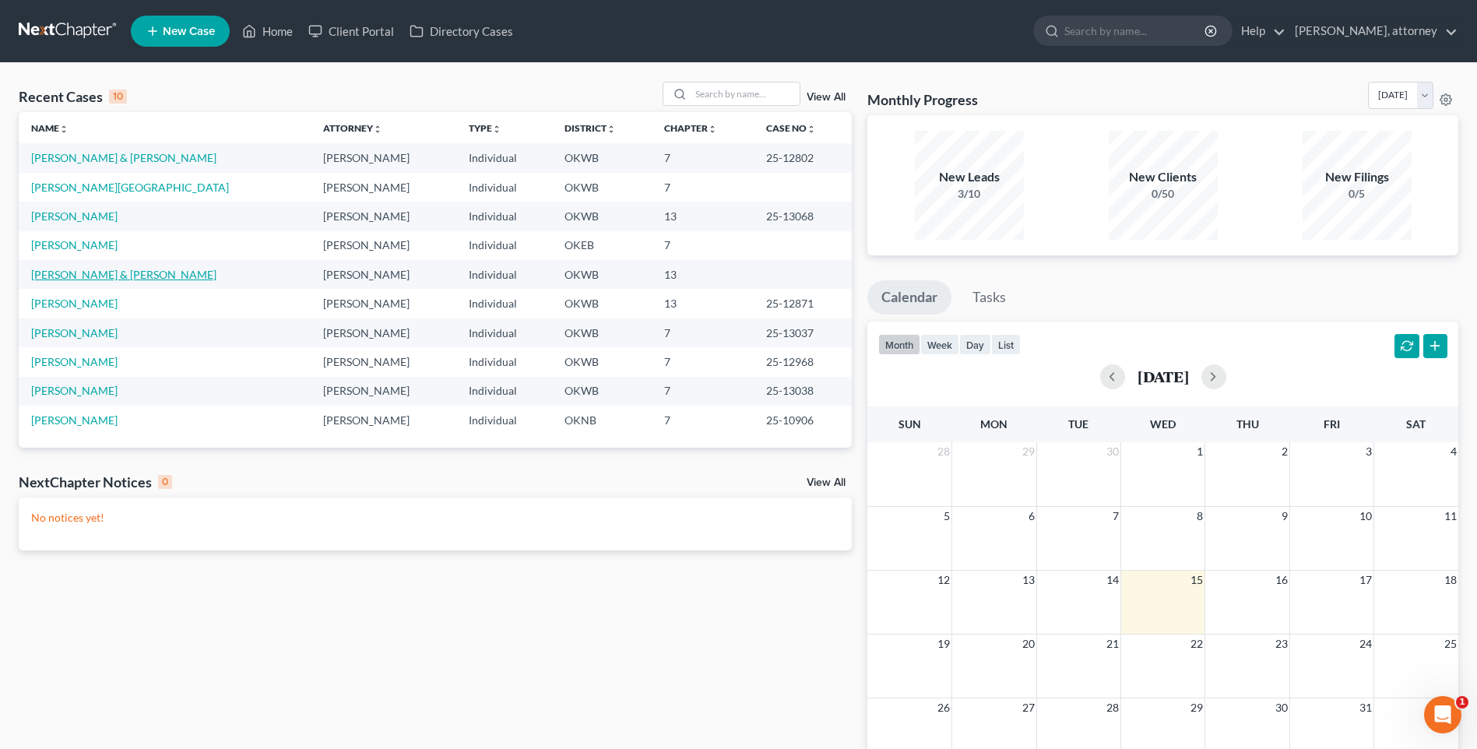
click at [143, 280] on link "[PERSON_NAME] & [PERSON_NAME]" at bounding box center [123, 274] width 185 height 13
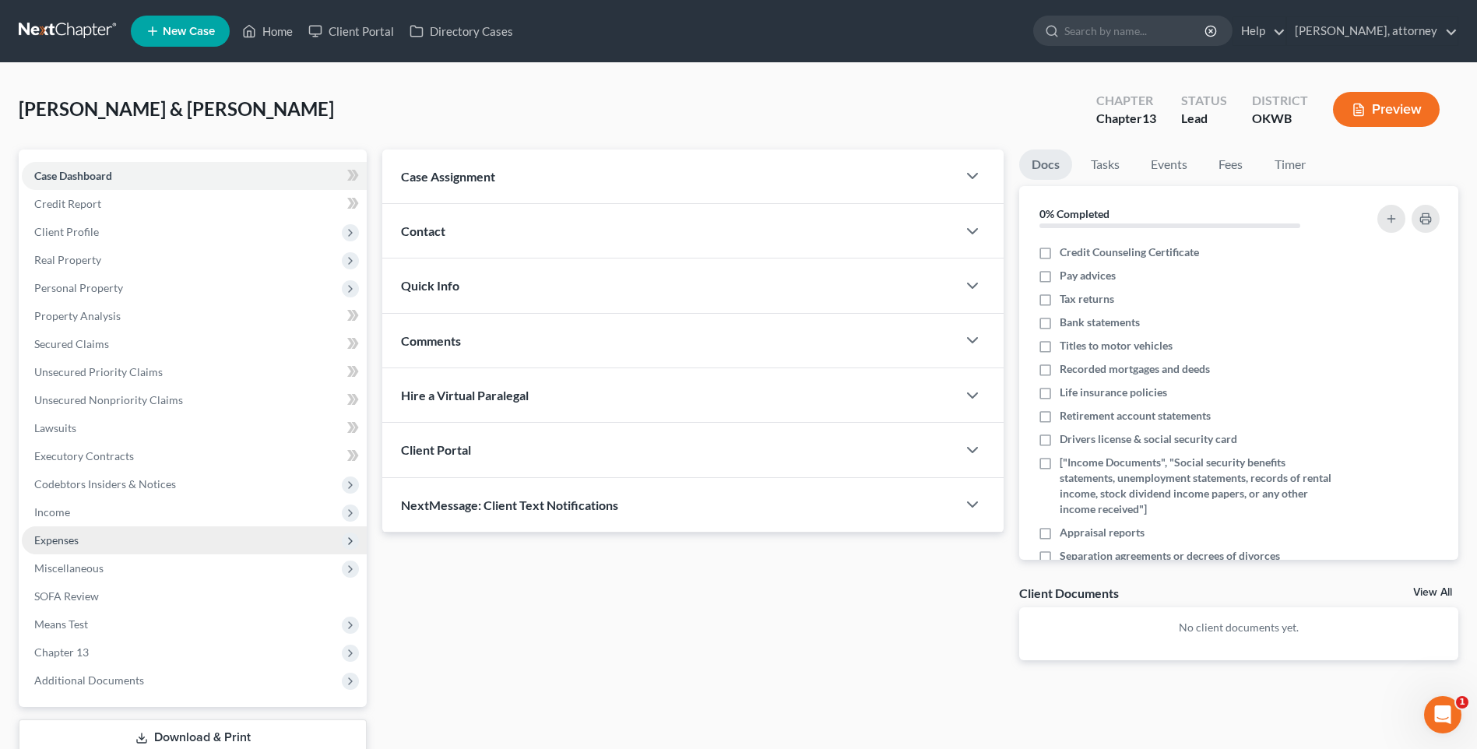
click at [64, 535] on span "Expenses" at bounding box center [56, 539] width 44 height 13
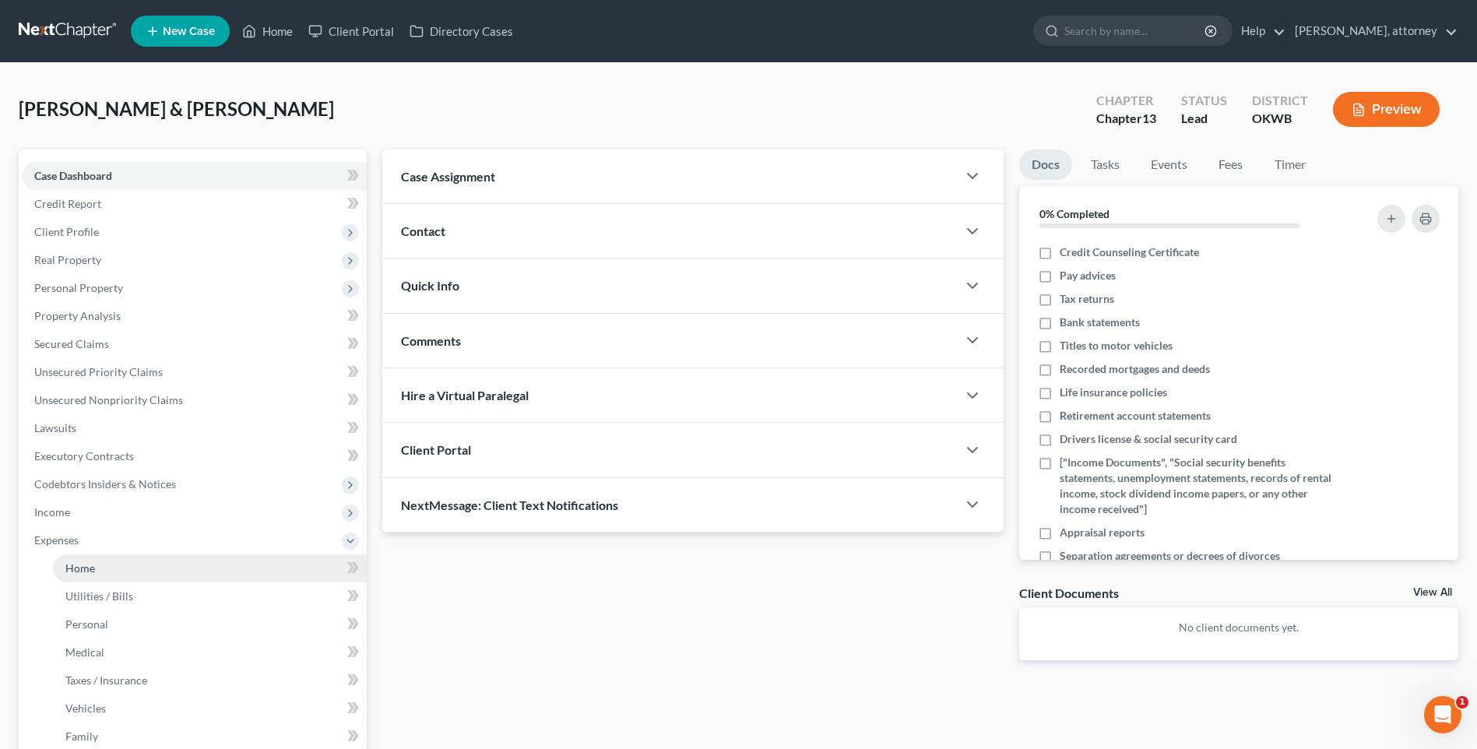
click at [94, 571] on span "Home" at bounding box center [80, 568] width 30 height 13
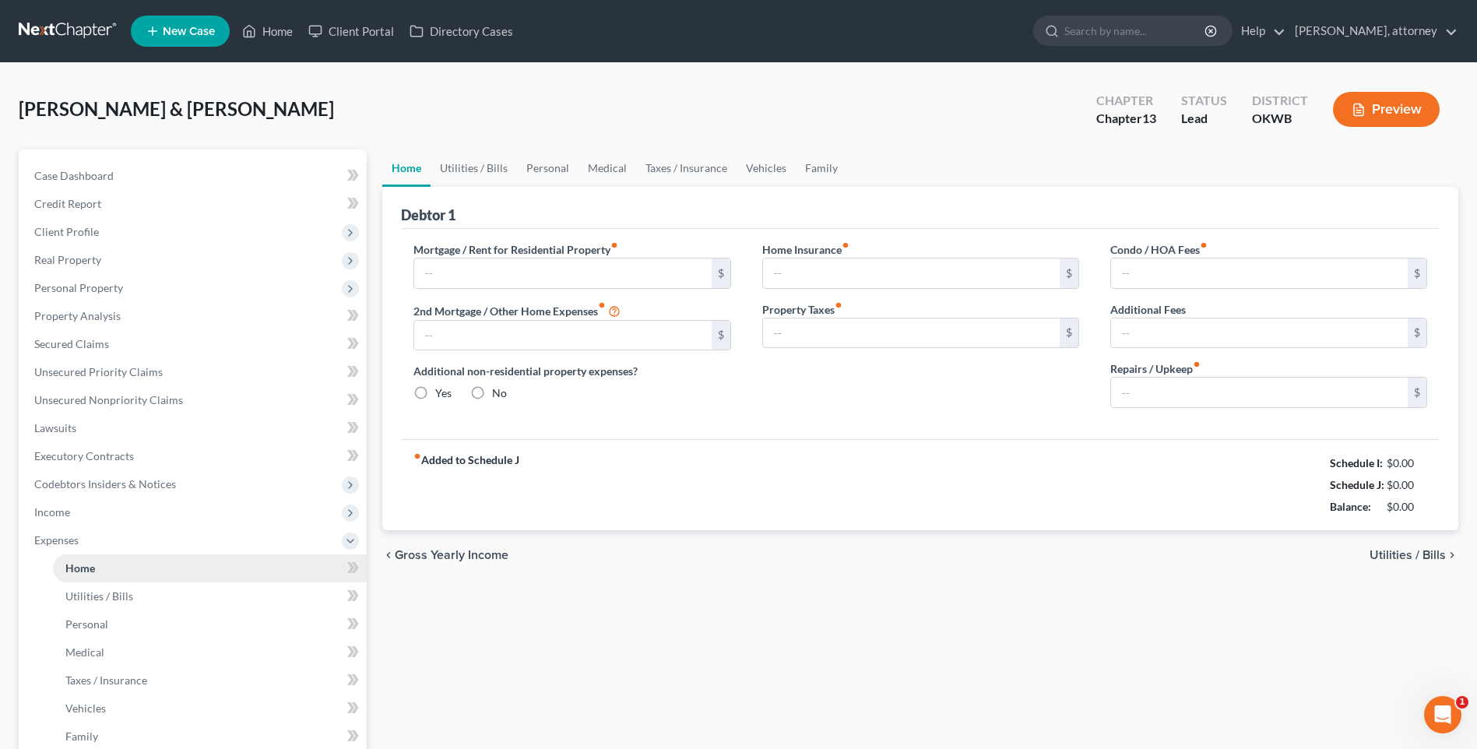
type input "1,299.00"
type input "0.00"
radio input "true"
type input "0.00"
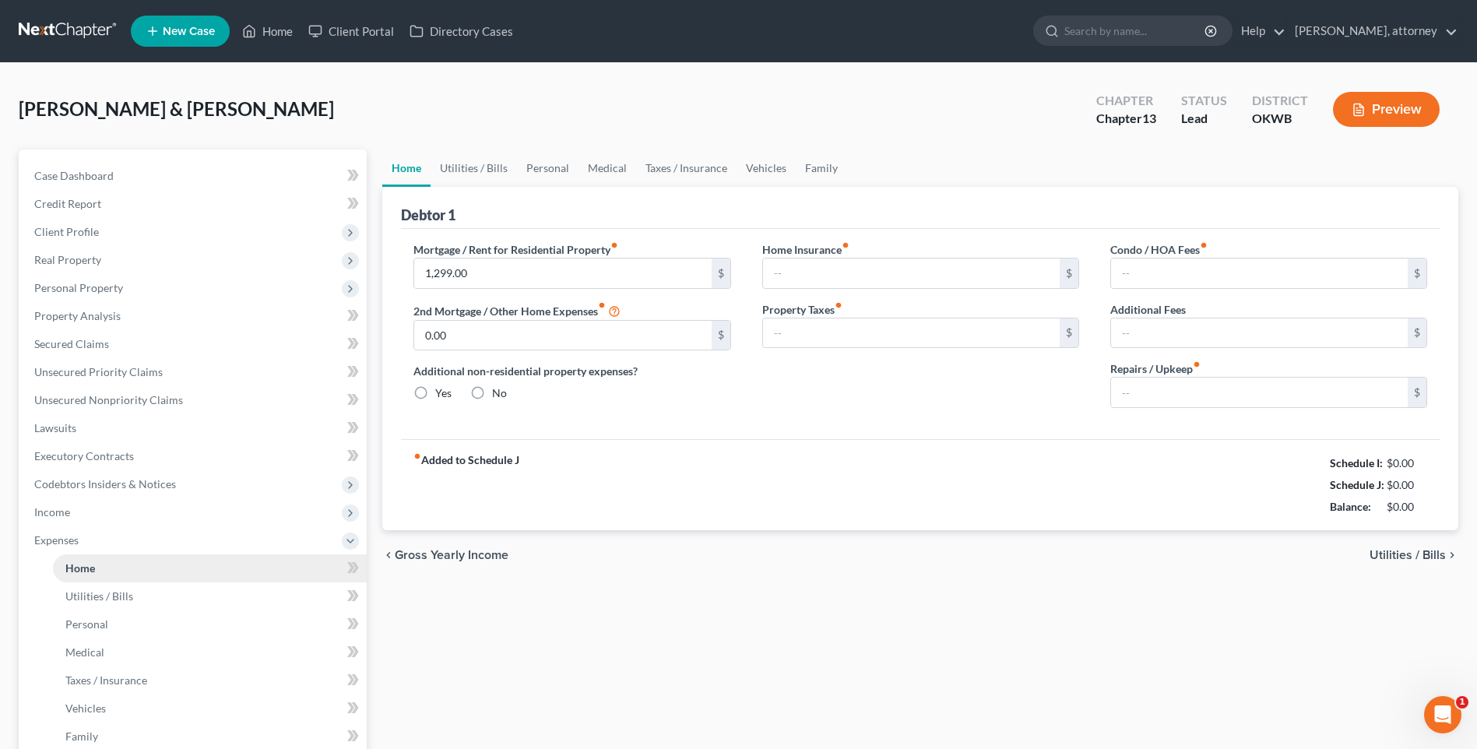
type input "0.00"
type input "100.00"
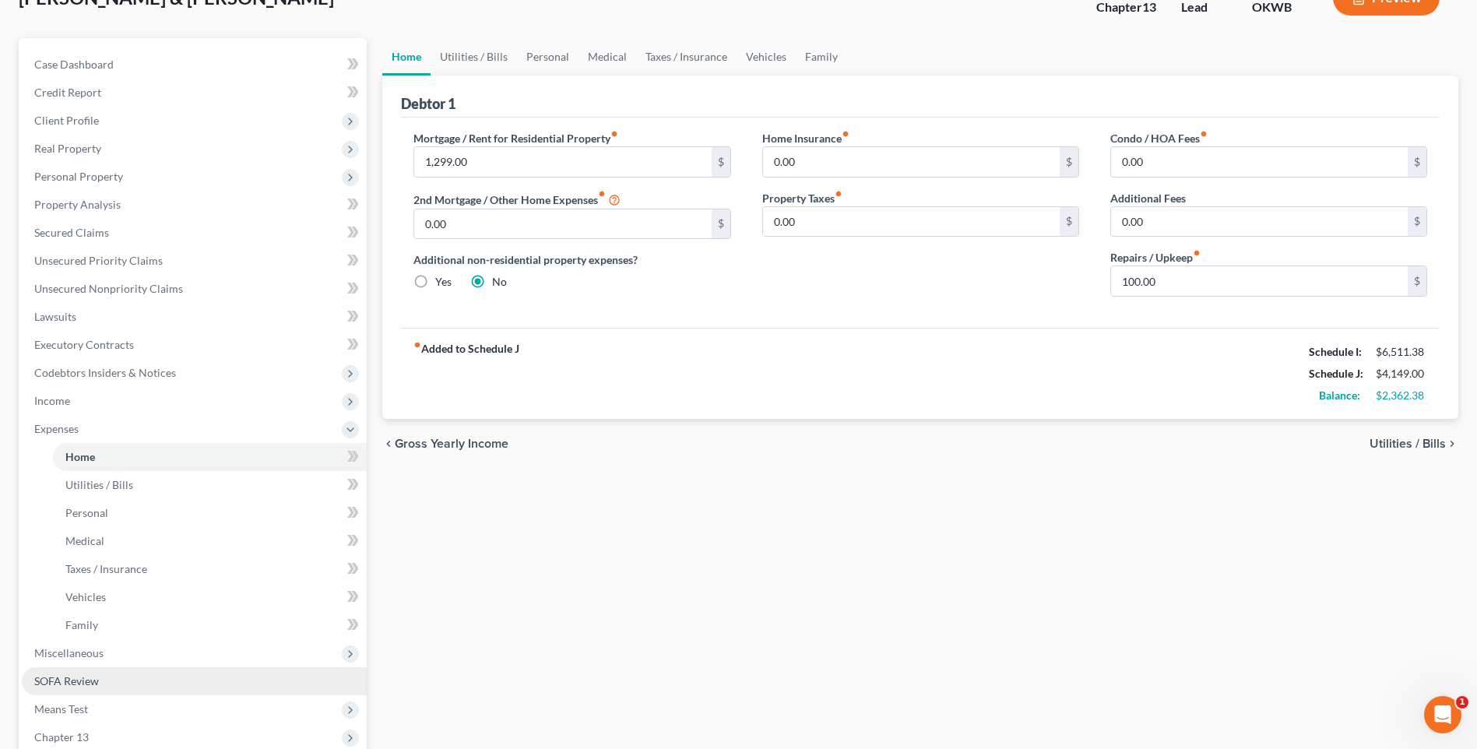
scroll to position [303, 0]
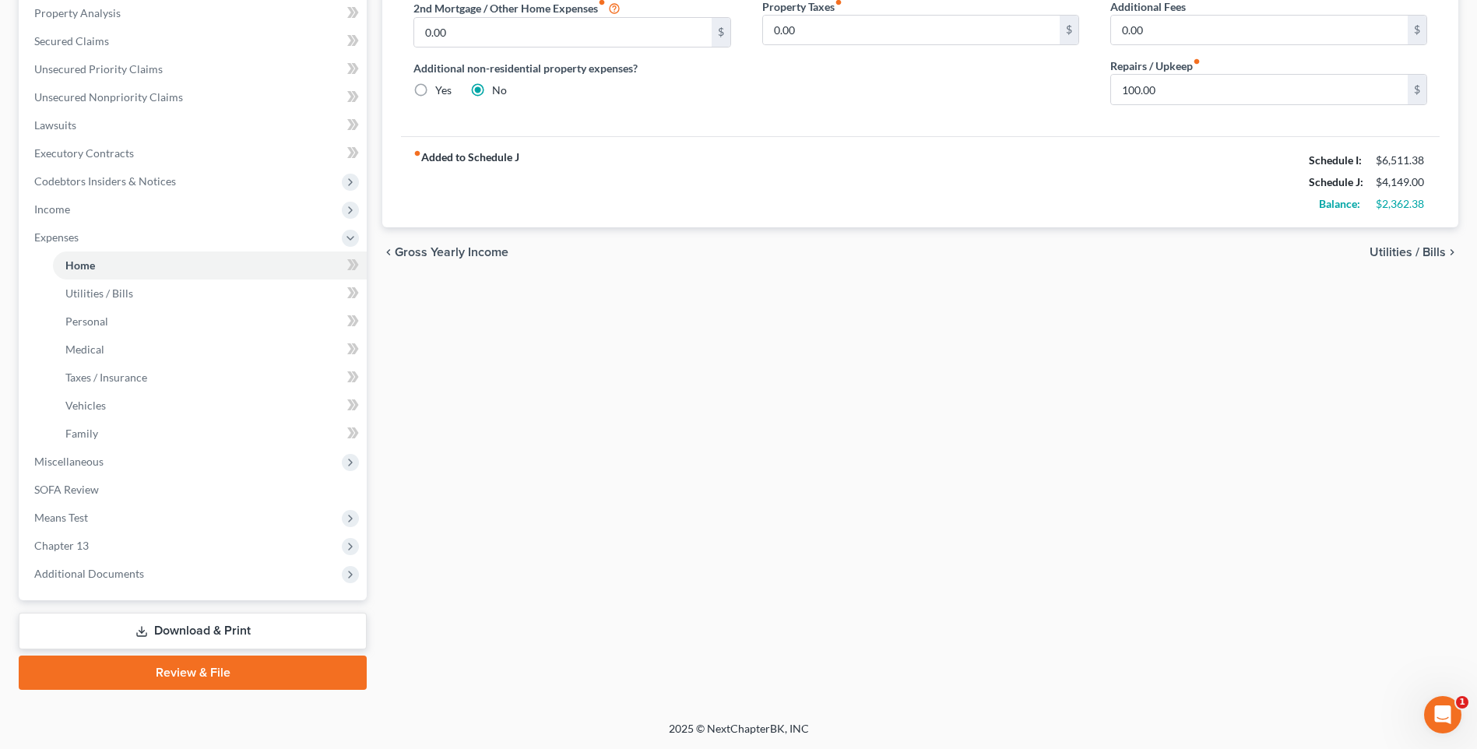
click at [171, 630] on link "Download & Print" at bounding box center [193, 631] width 348 height 37
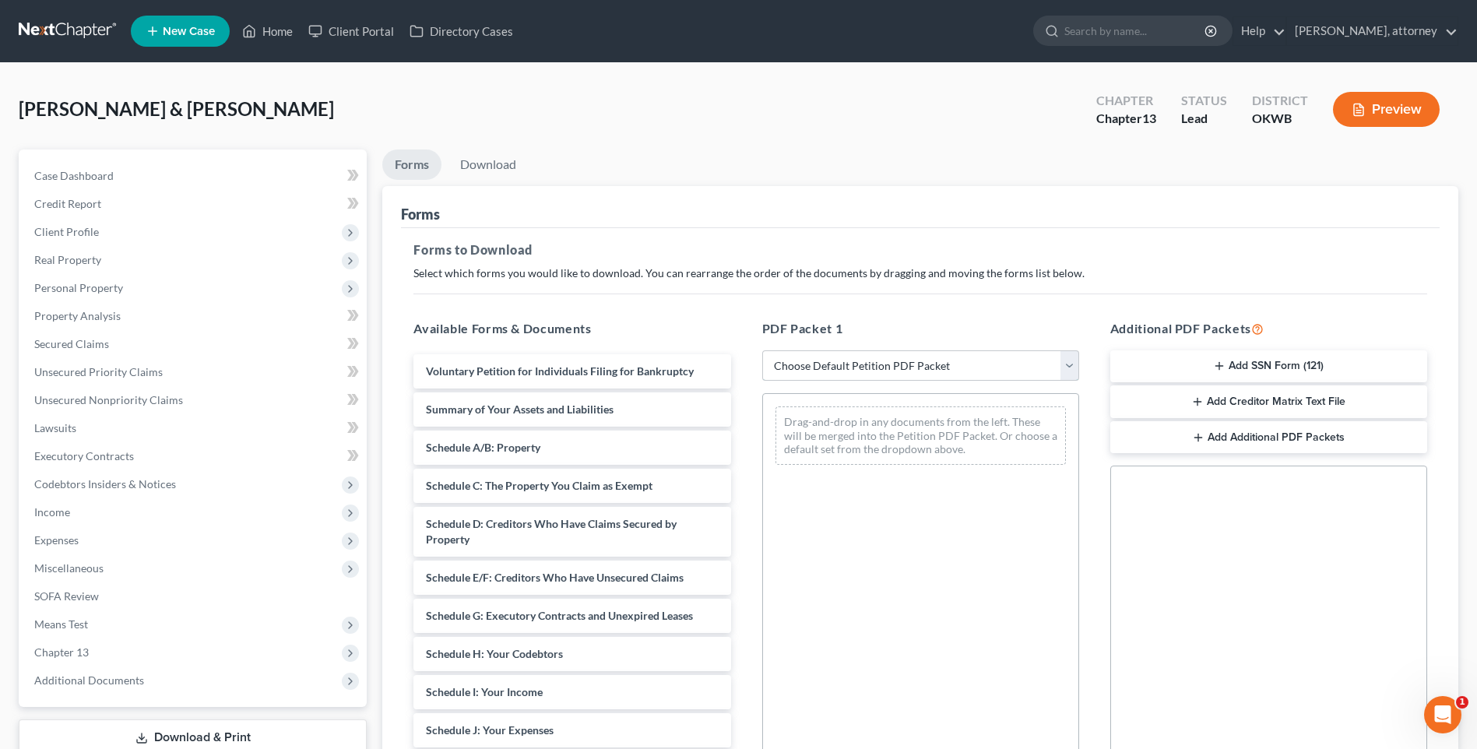
click at [899, 365] on select "Choose Default Petition PDF Packet Complete Bankruptcy Petition (all forms and …" at bounding box center [920, 365] width 317 height 31
select select "0"
click at [762, 350] on select "Choose Default Petition PDF Packet Complete Bankruptcy Petition (all forms and …" at bounding box center [920, 365] width 317 height 31
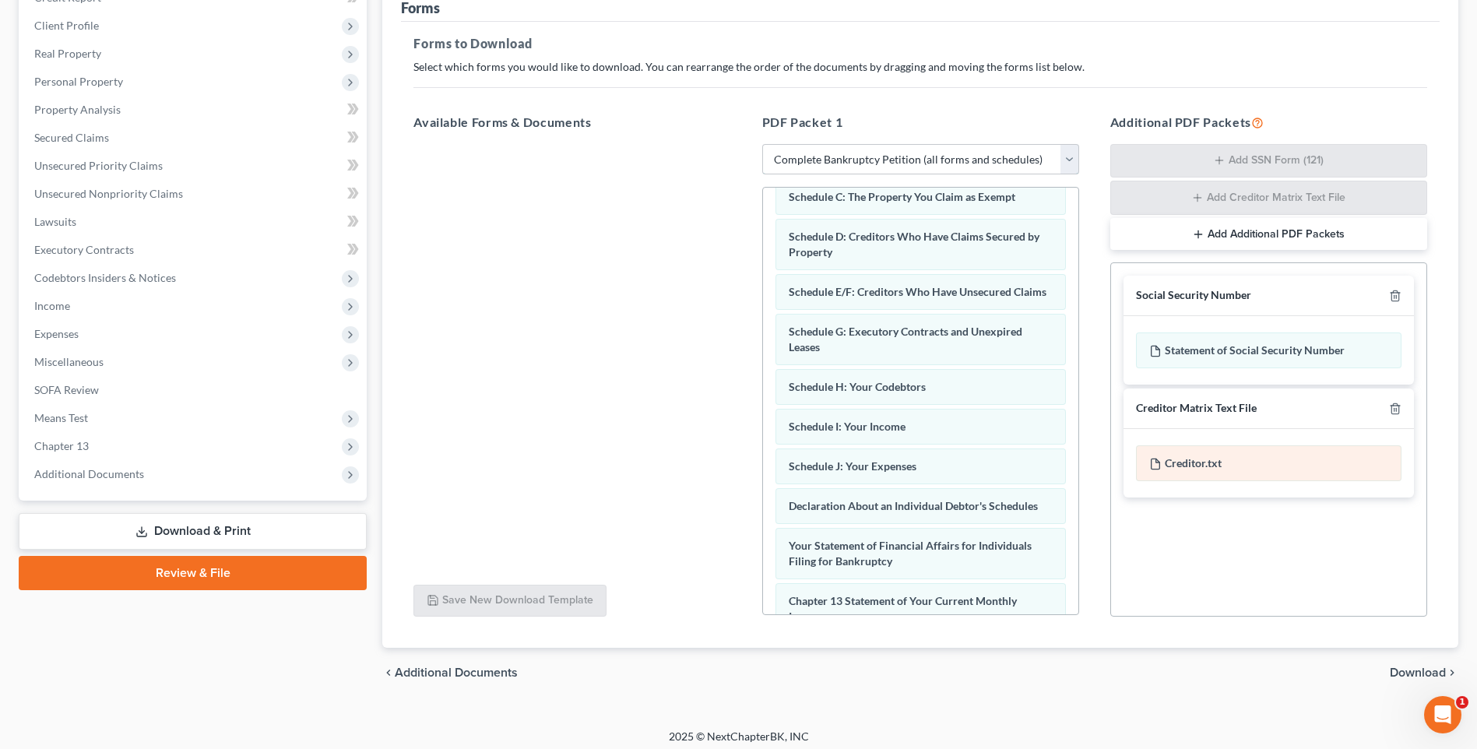
scroll to position [214, 0]
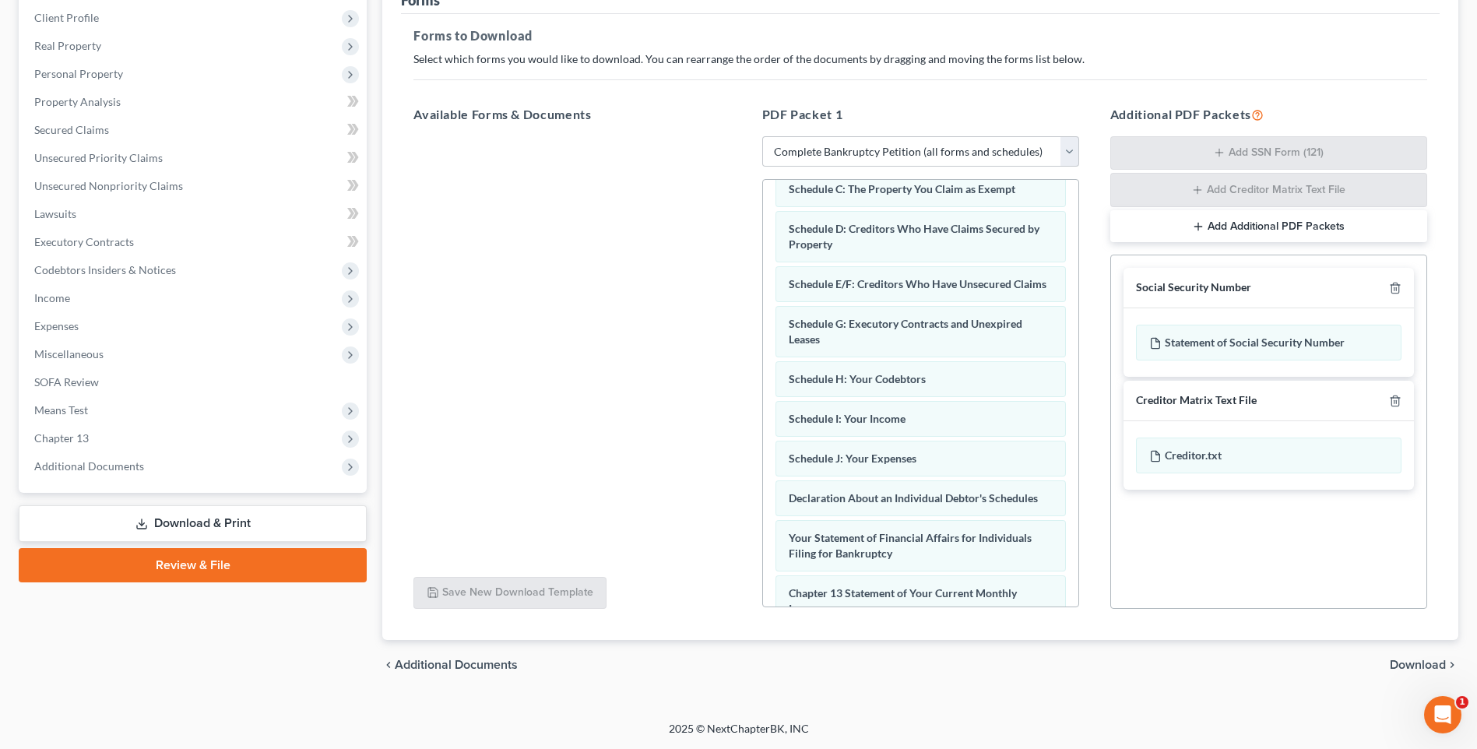
click at [1258, 224] on button "Add Additional PDF Packets" at bounding box center [1269, 226] width 317 height 33
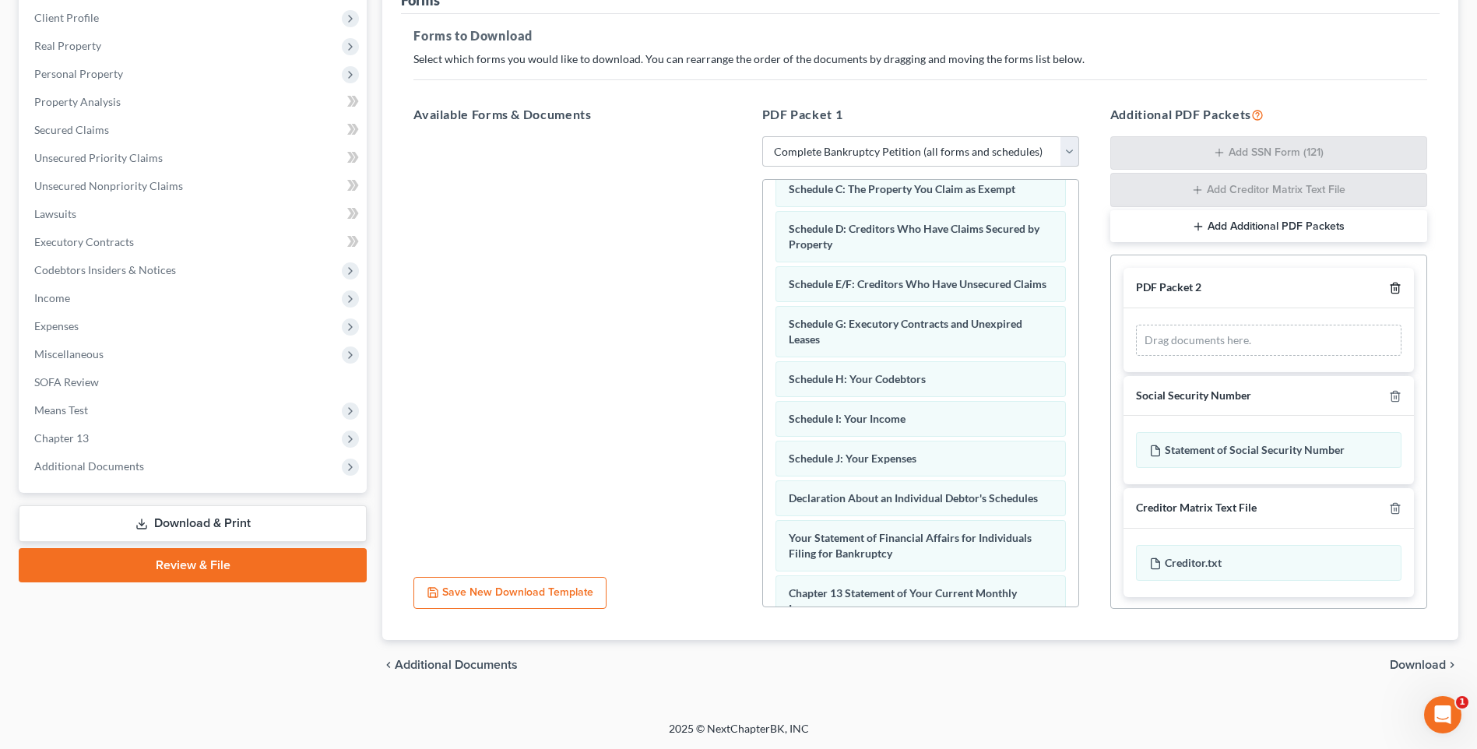
click at [1389, 284] on icon "button" at bounding box center [1395, 288] width 12 height 12
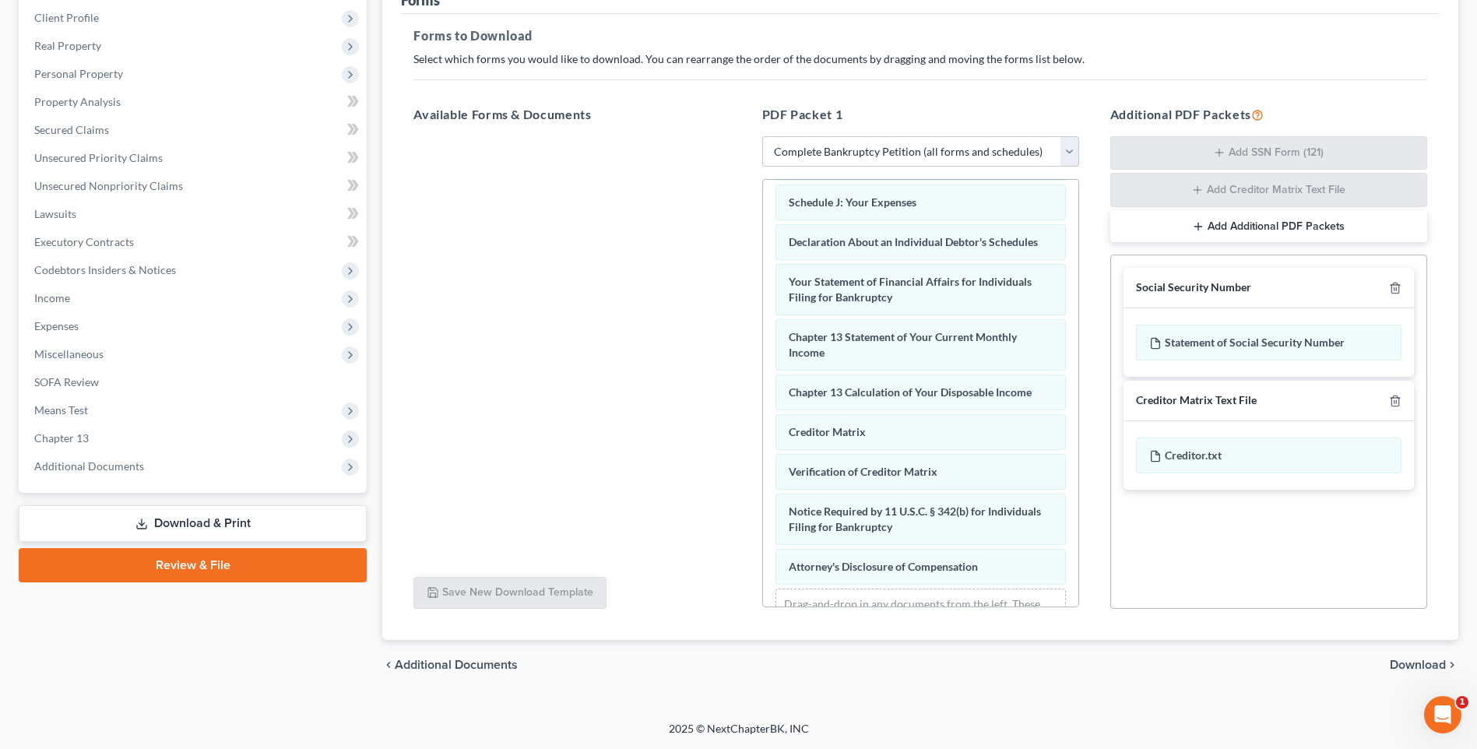
scroll to position [481, 0]
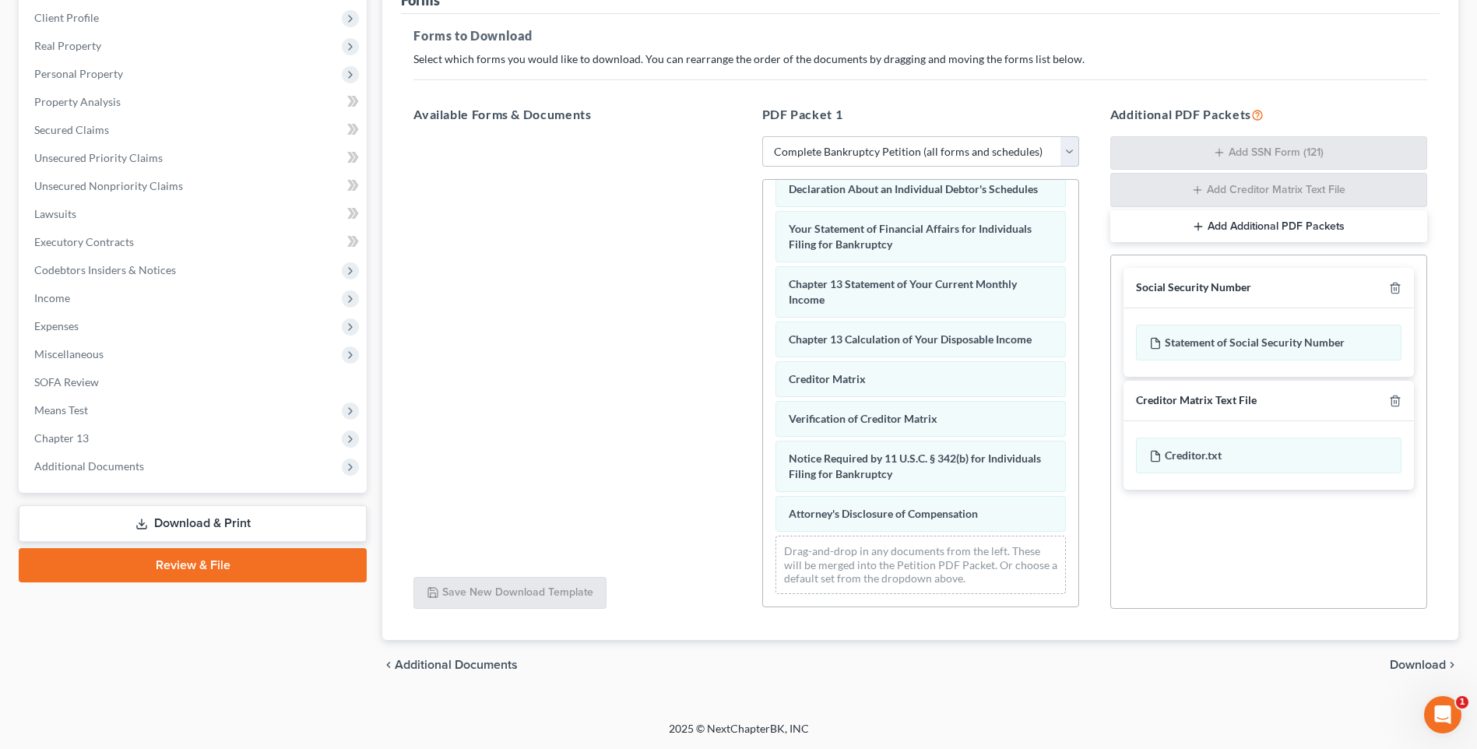
click at [1409, 664] on span "Download" at bounding box center [1418, 665] width 56 height 12
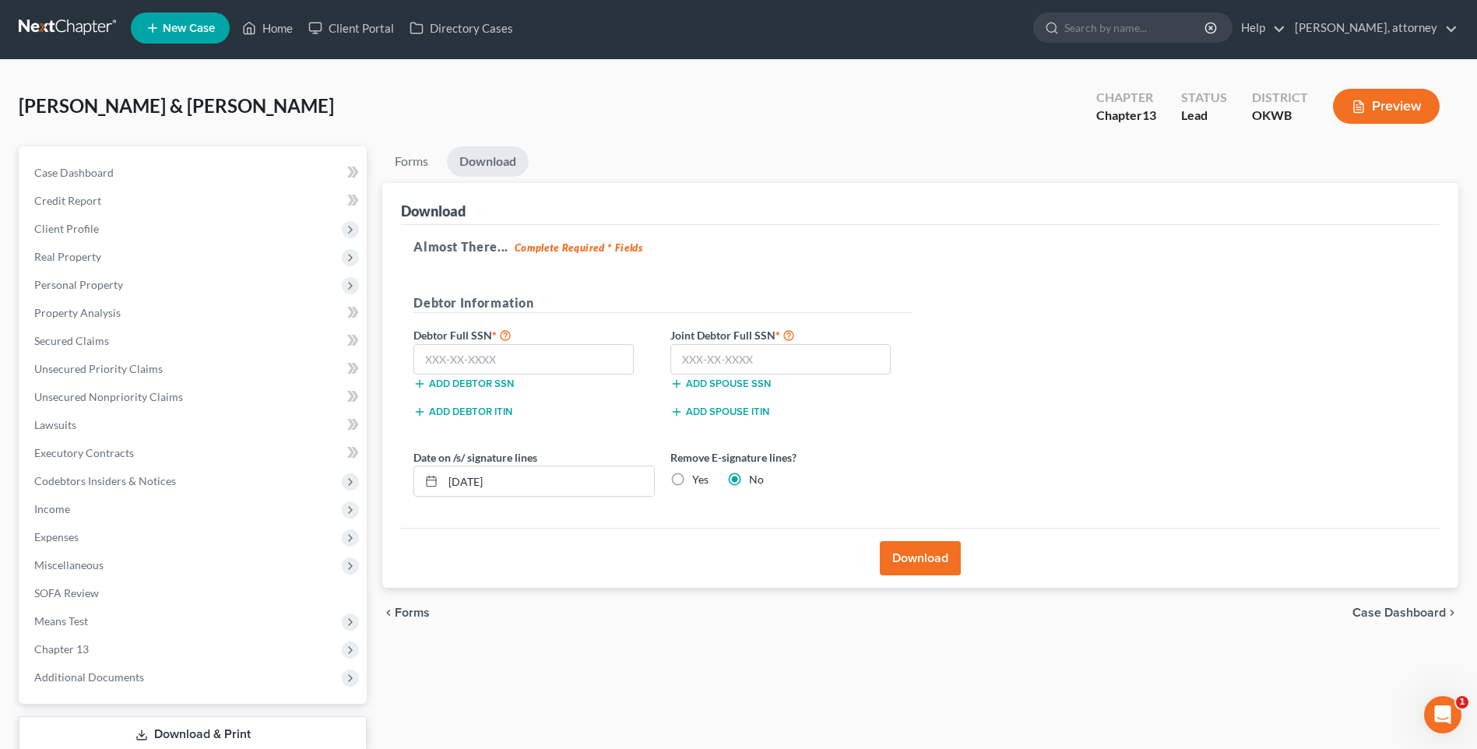
scroll to position [0, 0]
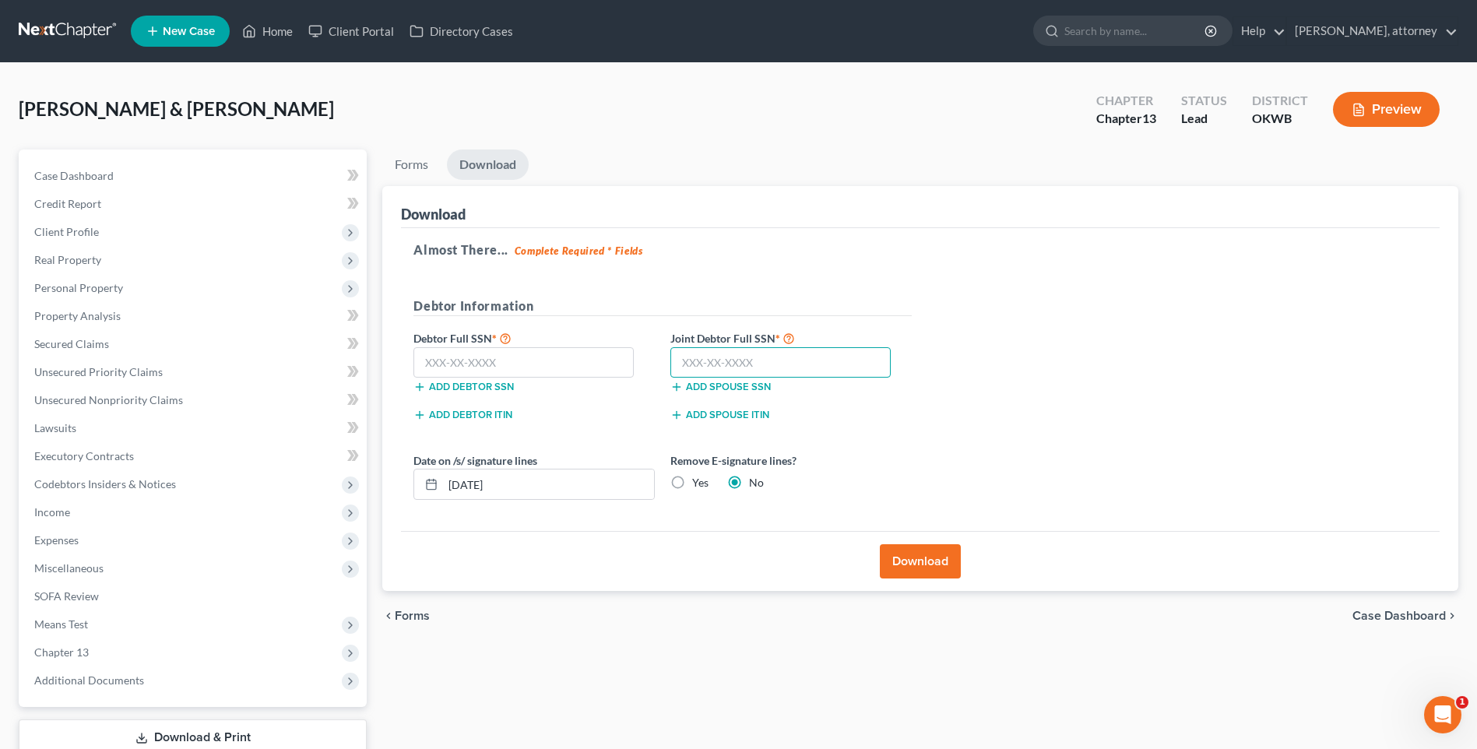
click at [695, 368] on input "text" at bounding box center [781, 362] width 220 height 31
type input "435-87-7685"
click at [459, 373] on input "text" at bounding box center [524, 362] width 220 height 31
drag, startPoint x: 530, startPoint y: 364, endPoint x: 537, endPoint y: 357, distance: 10.0
click at [530, 364] on input "435-87-7685" at bounding box center [524, 362] width 220 height 31
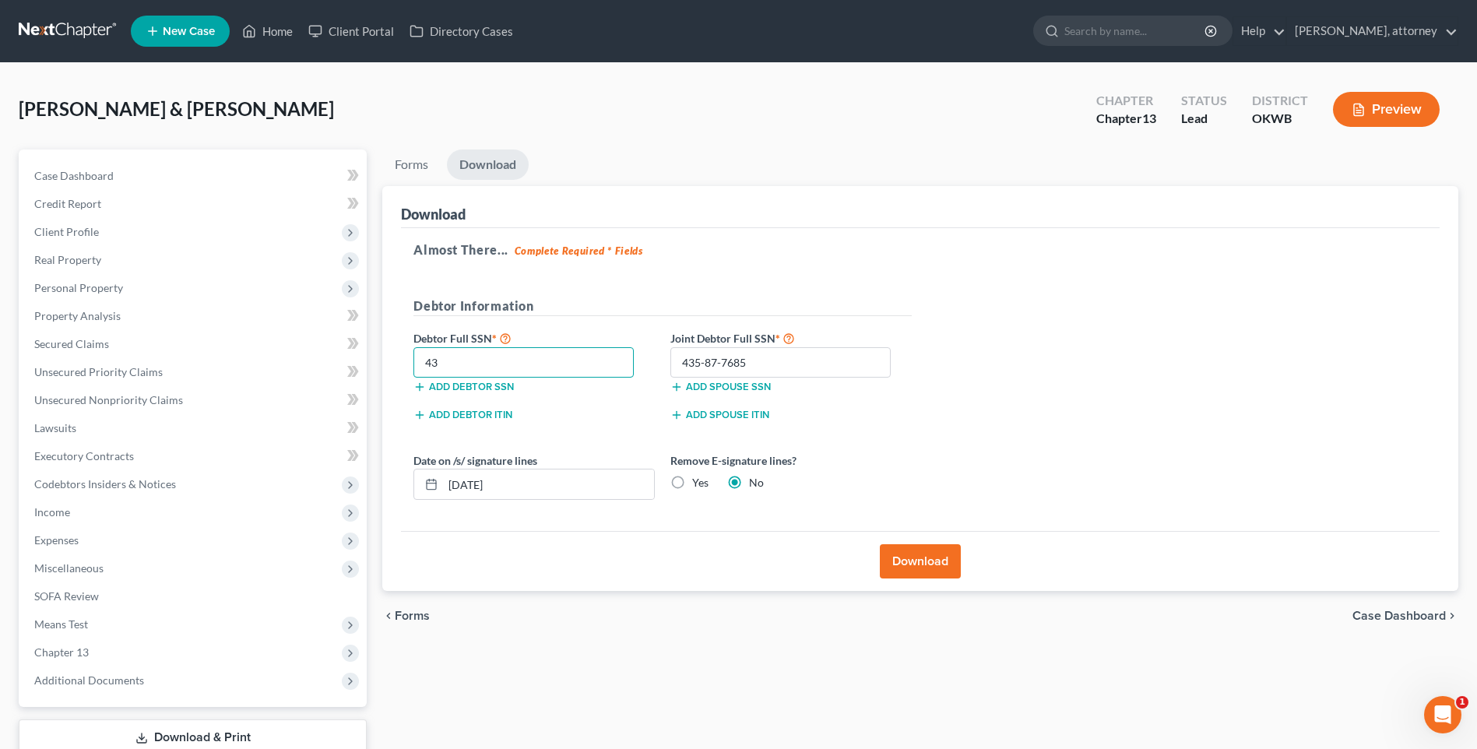
type input "4"
type input "215-29-4568"
click at [925, 559] on button "Download" at bounding box center [920, 561] width 81 height 34
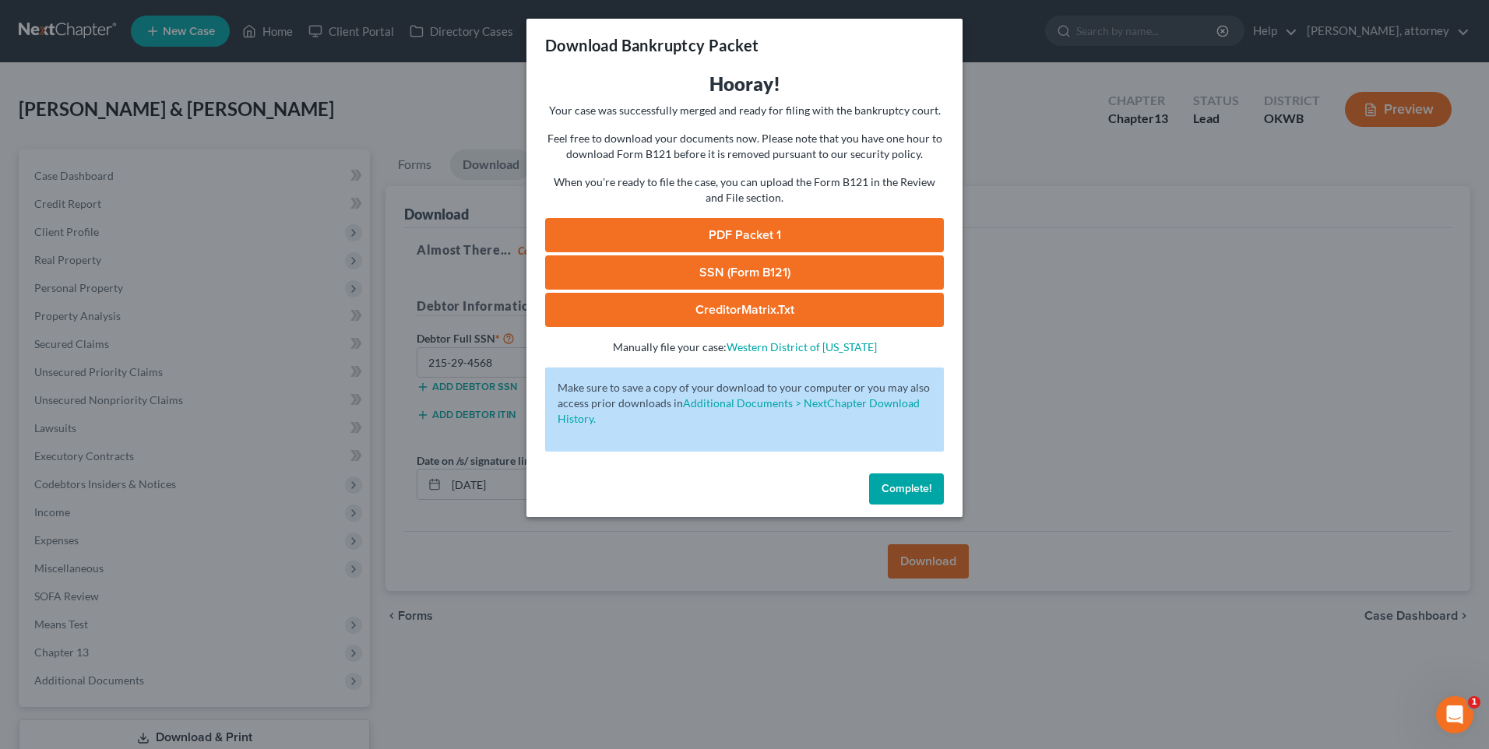
click at [715, 268] on link "SSN (Form B121)" at bounding box center [744, 272] width 399 height 34
click at [762, 272] on link "SSN (Form B121)" at bounding box center [744, 272] width 399 height 34
click at [718, 229] on link "PDF Packet 1" at bounding box center [744, 235] width 399 height 34
click at [903, 493] on span "Complete!" at bounding box center [907, 488] width 50 height 13
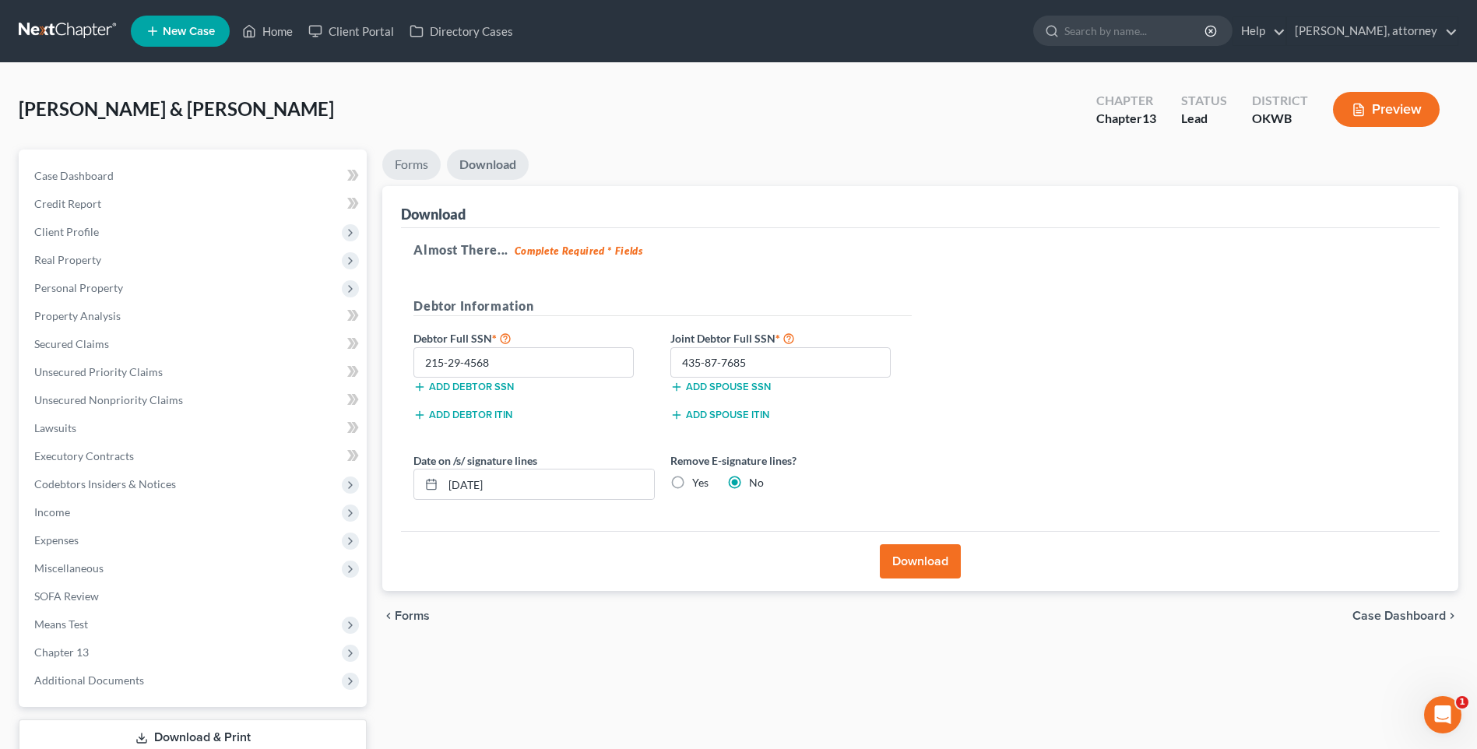
click at [411, 160] on link "Forms" at bounding box center [411, 165] width 58 height 30
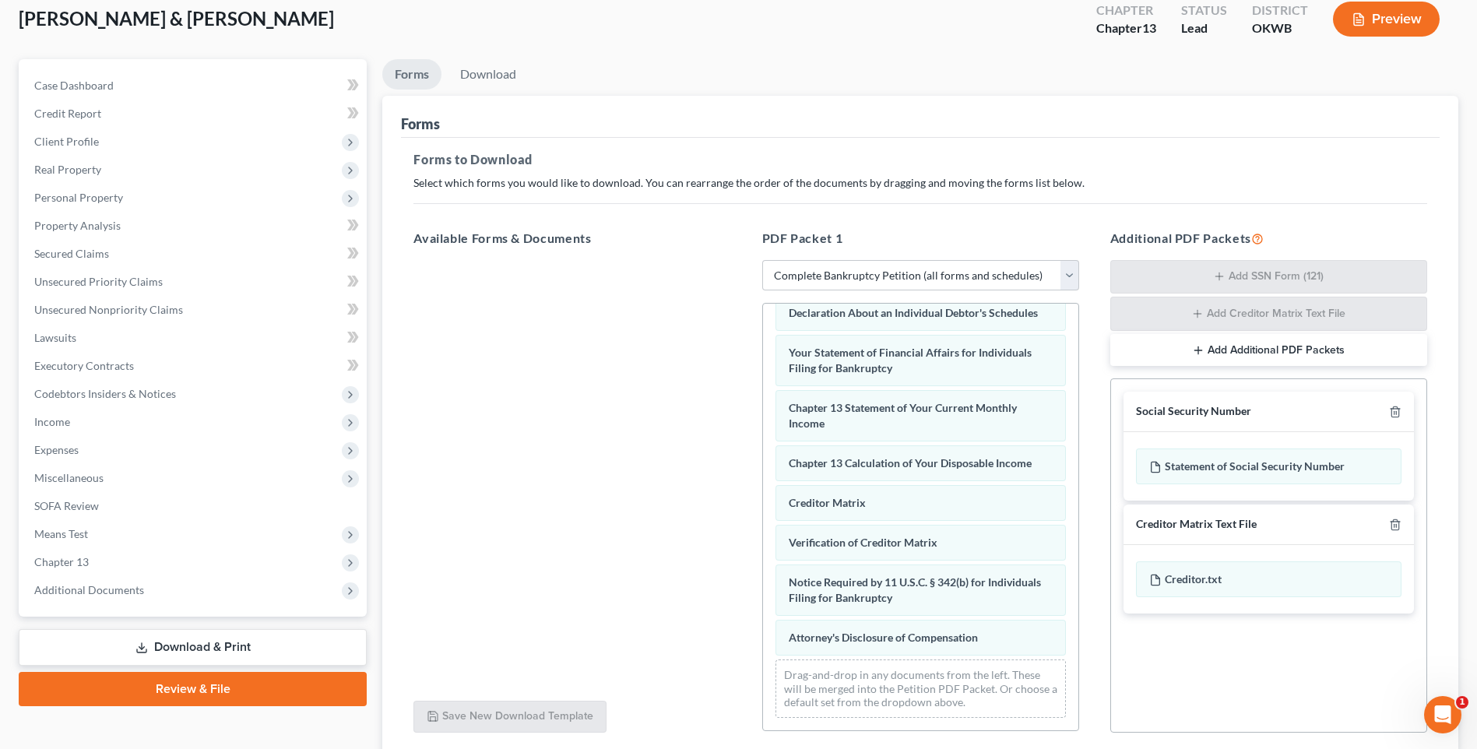
scroll to position [214, 0]
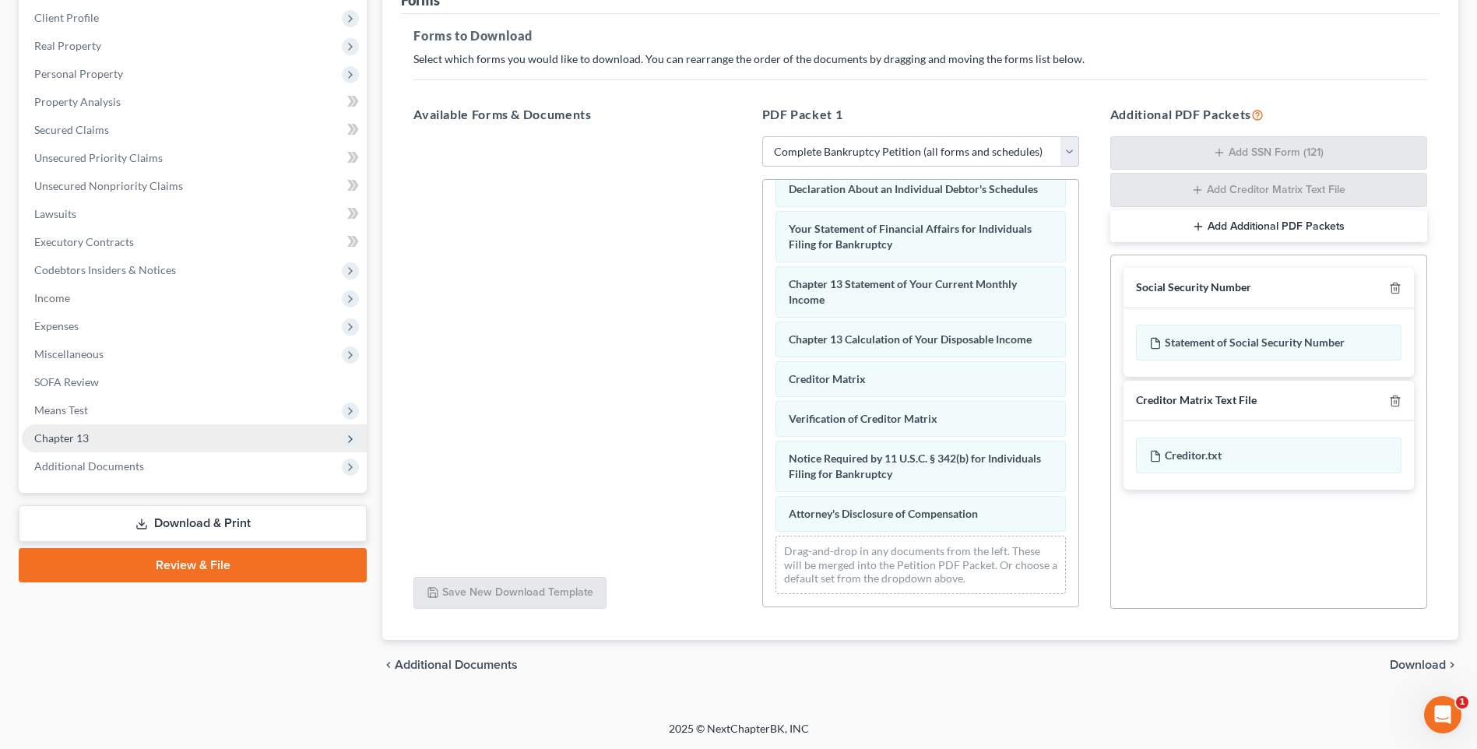
click at [57, 441] on span "Chapter 13" at bounding box center [61, 437] width 55 height 13
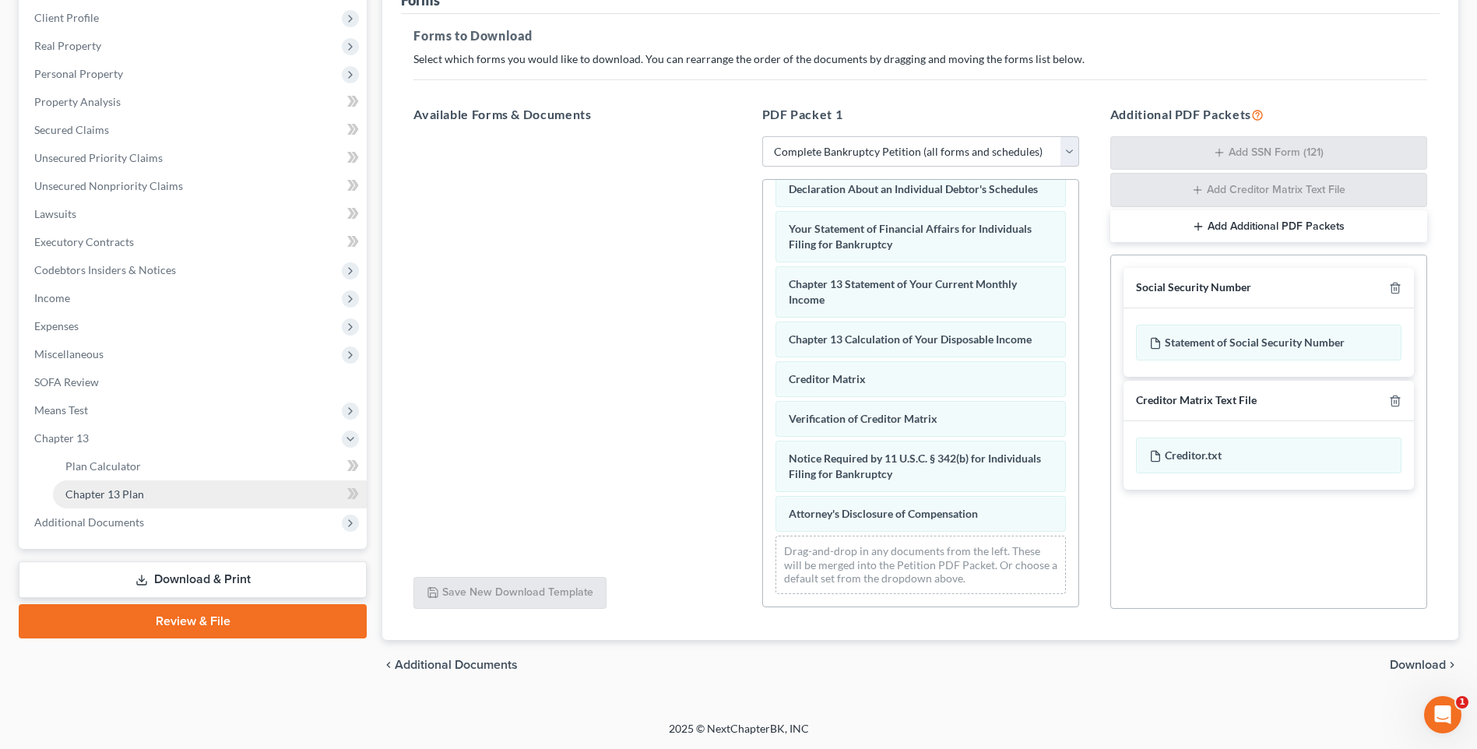
click at [99, 489] on span "Chapter 13 Plan" at bounding box center [104, 494] width 79 height 13
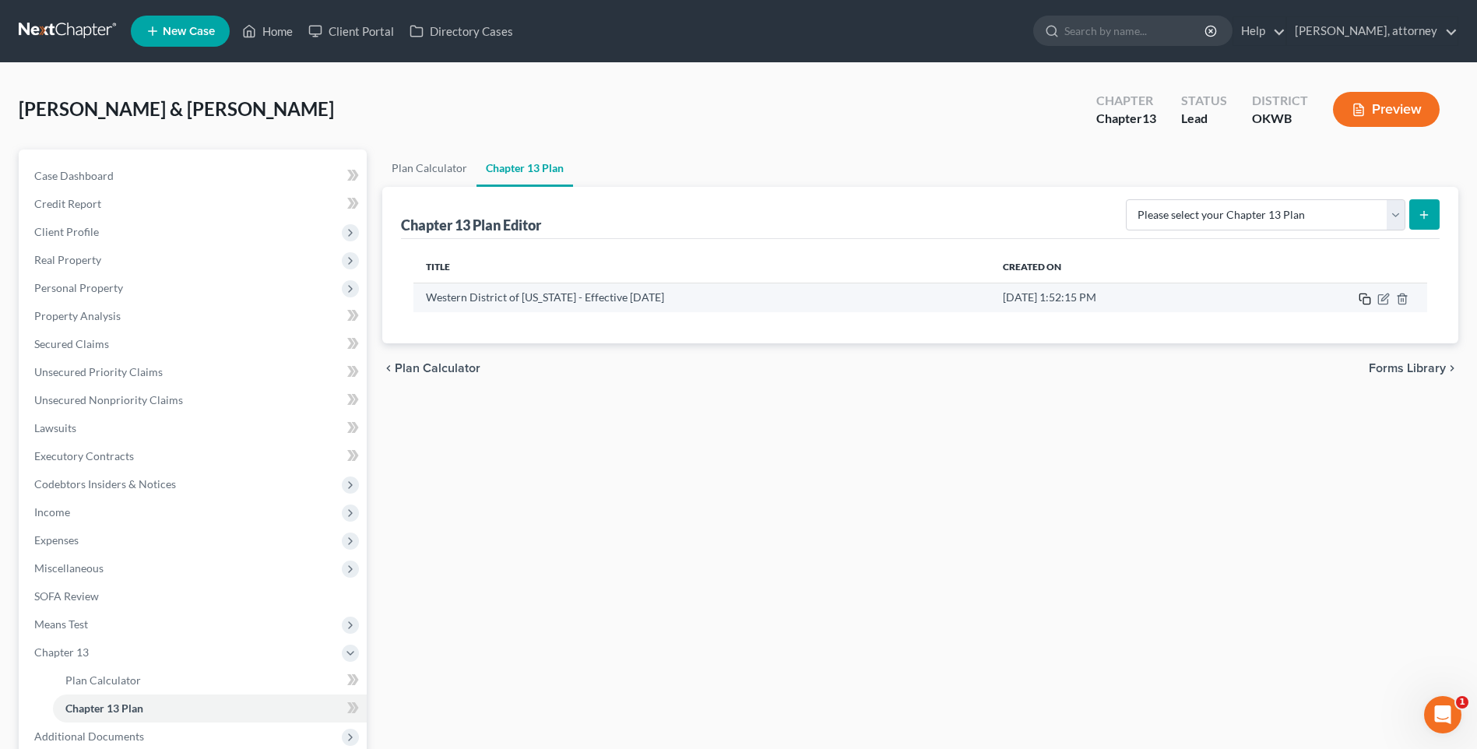
click at [1364, 299] on rect "button" at bounding box center [1367, 301] width 7 height 7
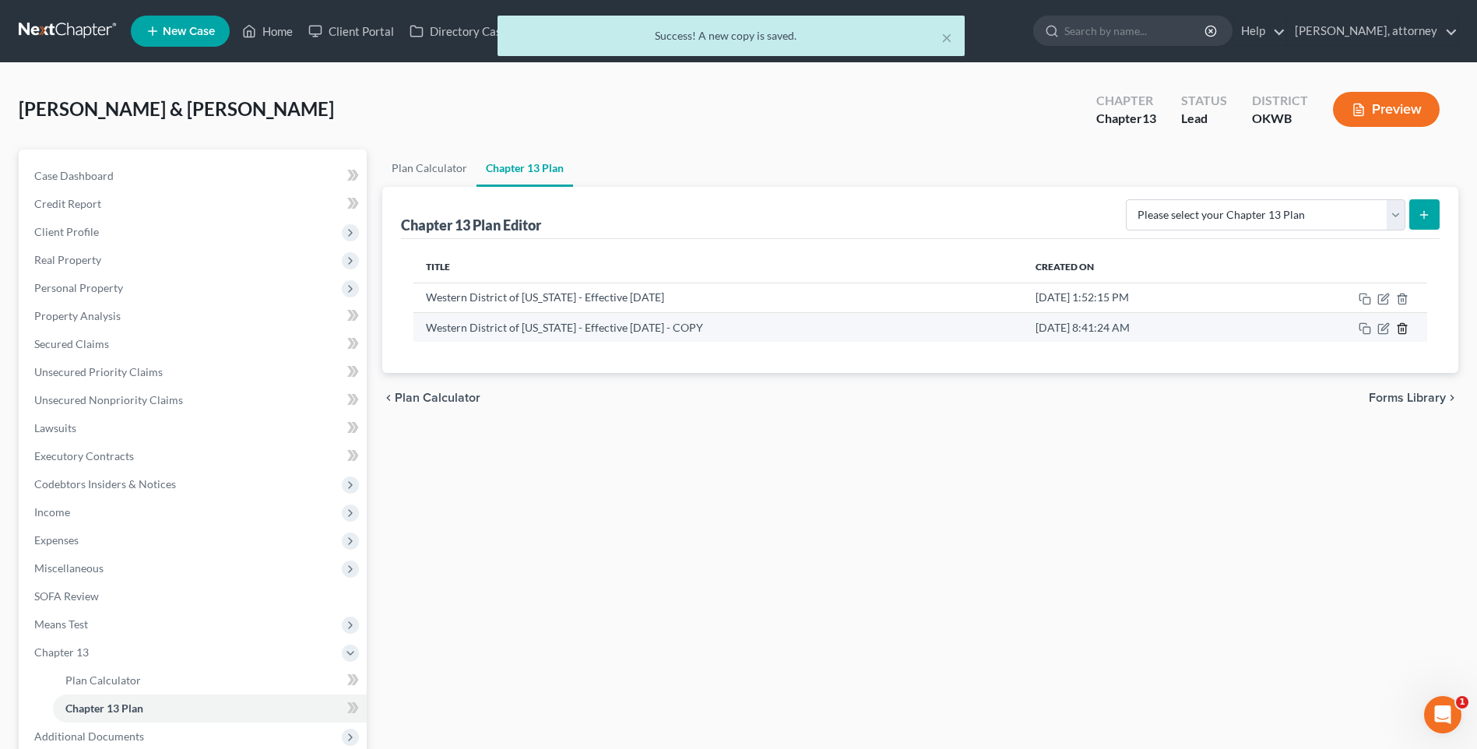
click at [1408, 329] on icon "button" at bounding box center [1402, 328] width 12 height 12
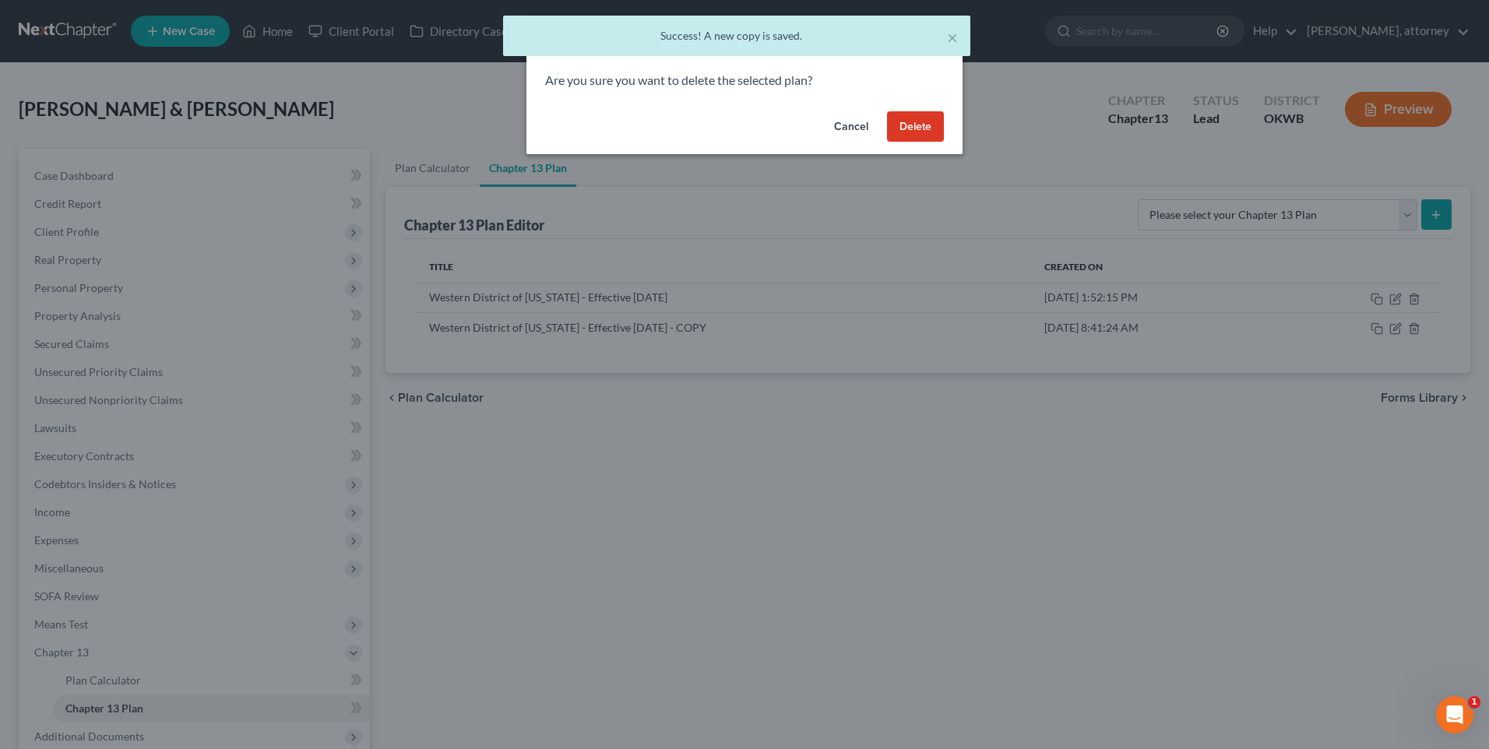
click at [917, 130] on button "Delete" at bounding box center [915, 126] width 57 height 31
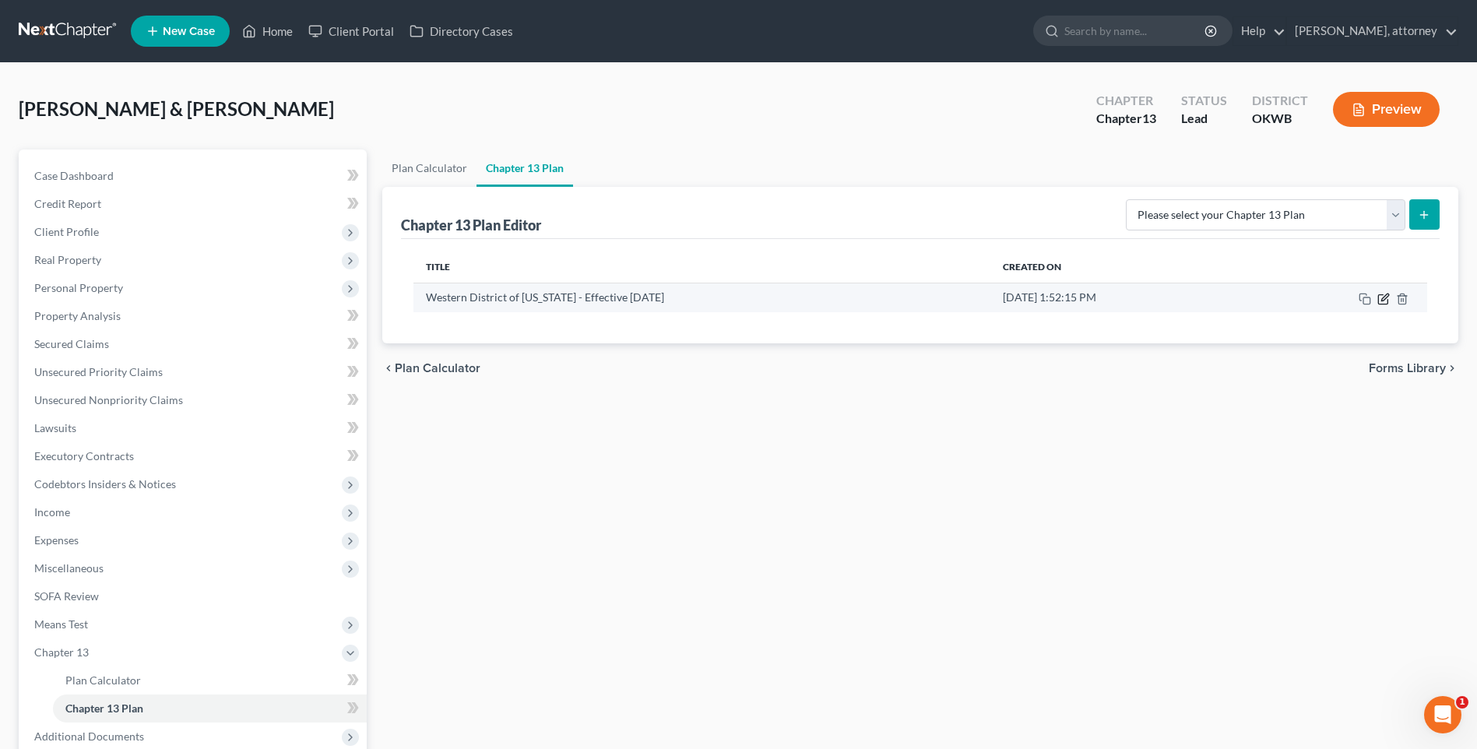
click at [1384, 295] on icon "button" at bounding box center [1384, 299] width 12 height 12
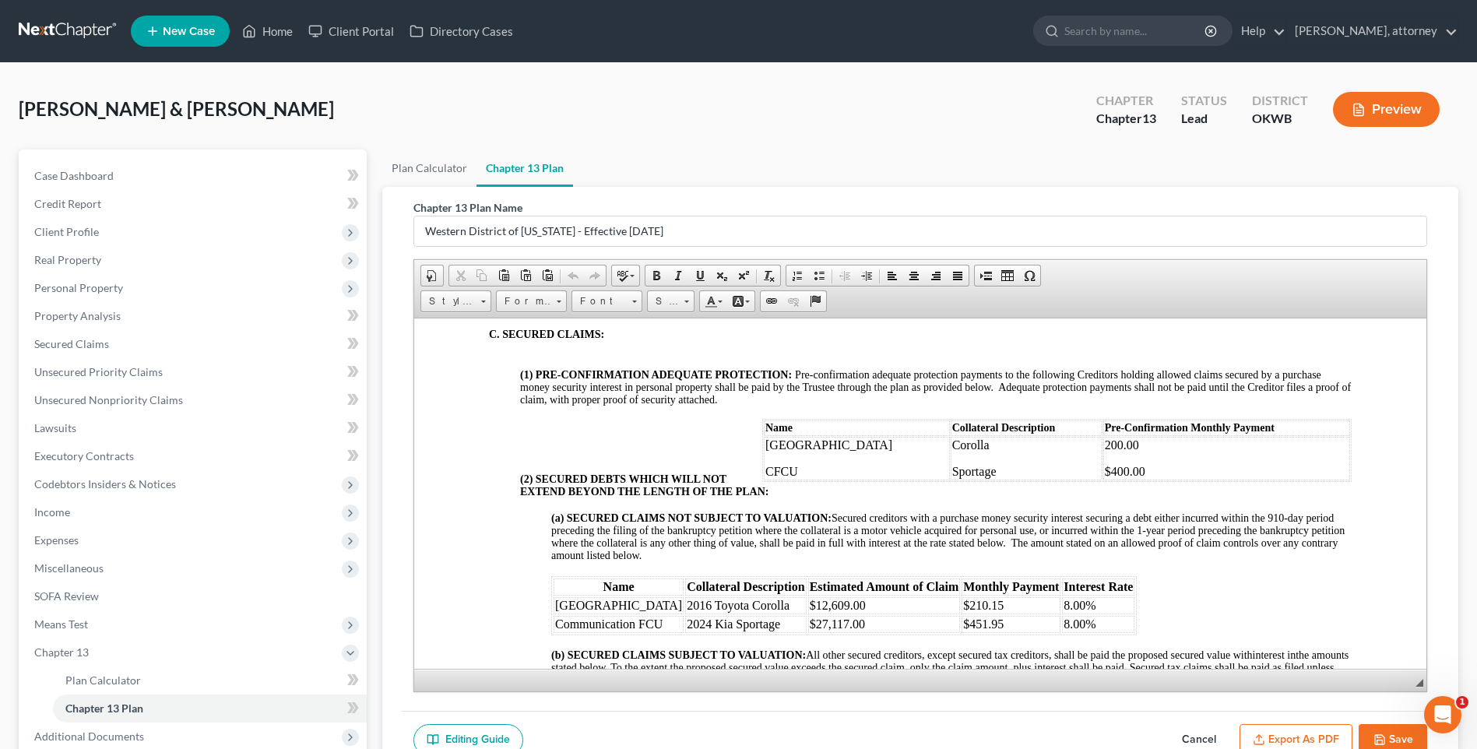
scroll to position [1869, 0]
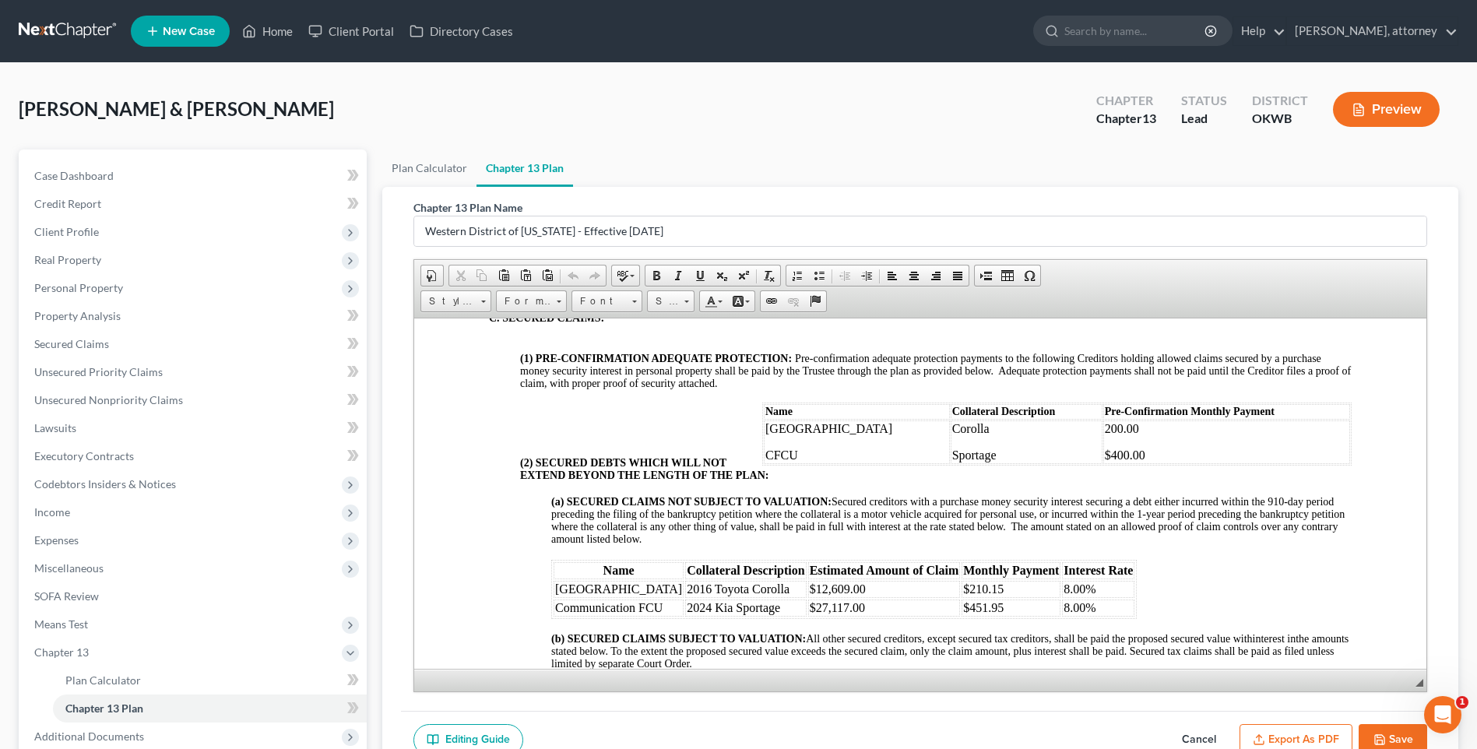
click at [1321, 734] on button "Export as PDF" at bounding box center [1296, 740] width 113 height 33
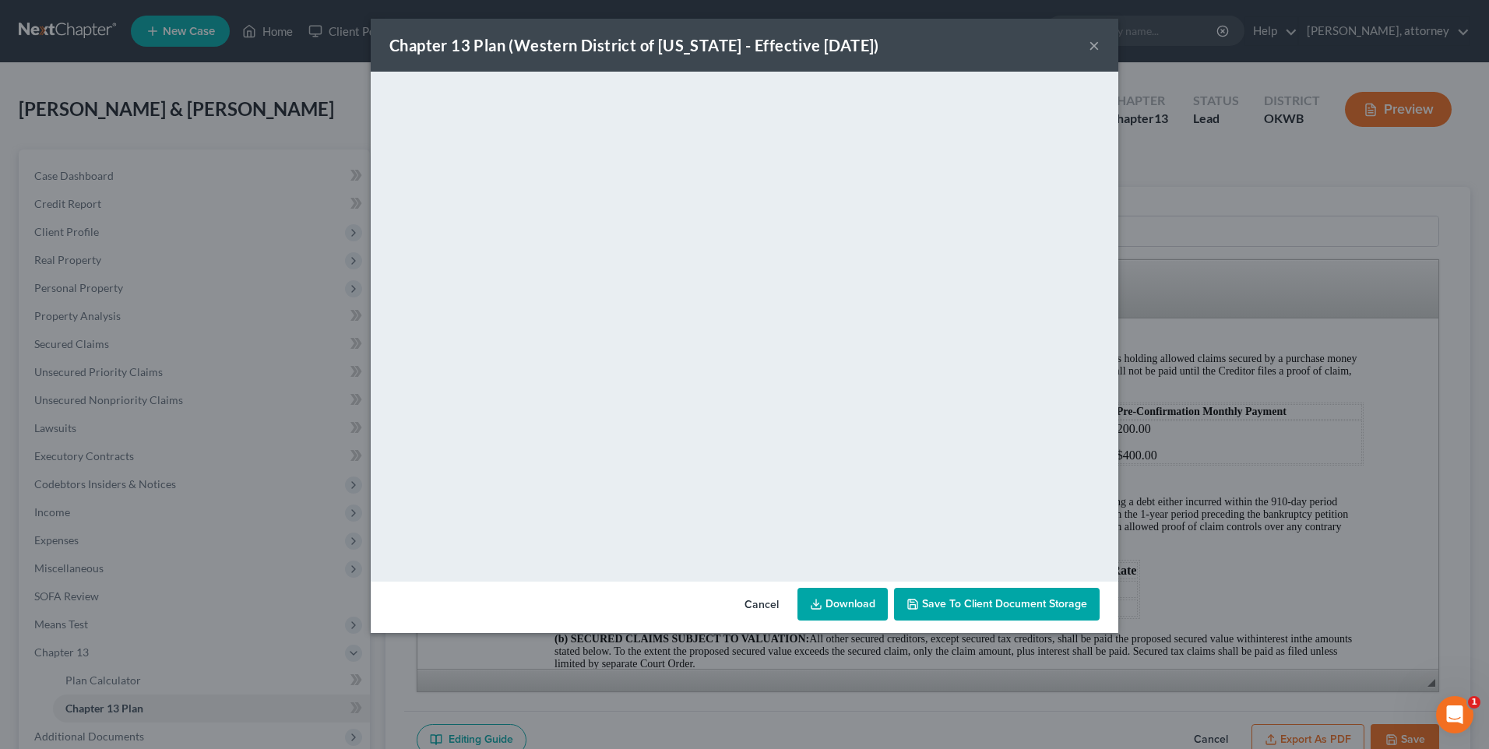
click at [857, 600] on link "Download" at bounding box center [843, 604] width 90 height 33
click at [294, 62] on div "Chapter 13 Plan (Western District of [US_STATE] - Effective [DATE]) × <object n…" at bounding box center [744, 374] width 1489 height 749
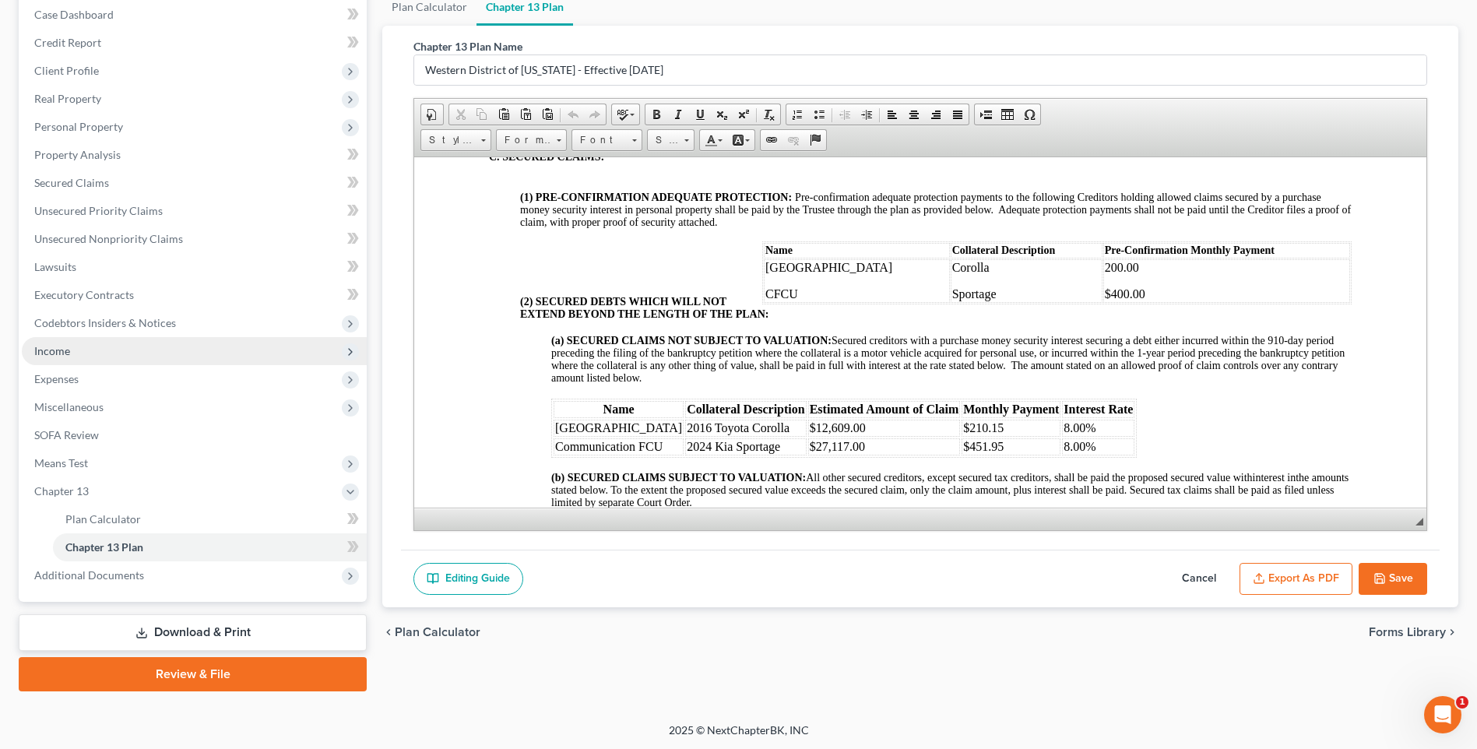
scroll to position [163, 0]
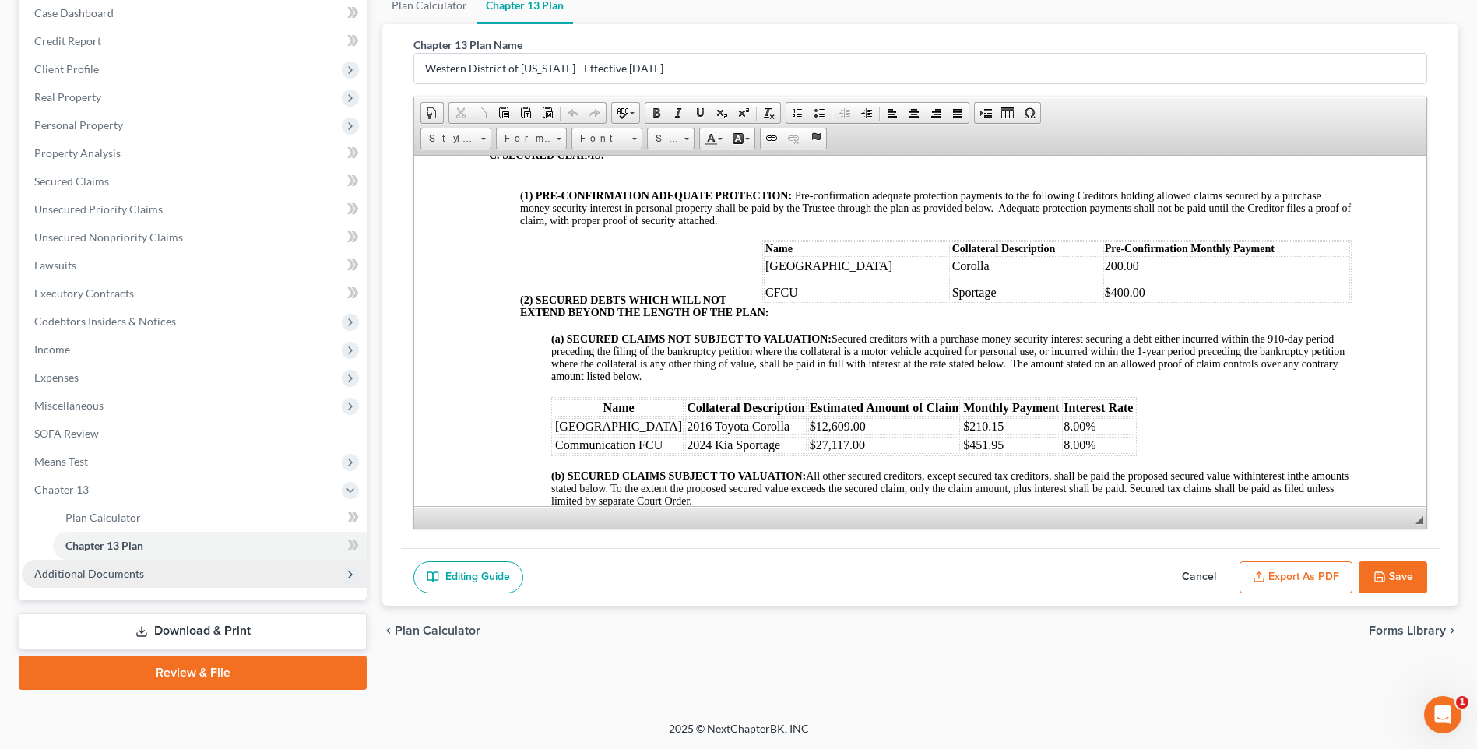
click at [91, 575] on span "Additional Documents" at bounding box center [89, 573] width 110 height 13
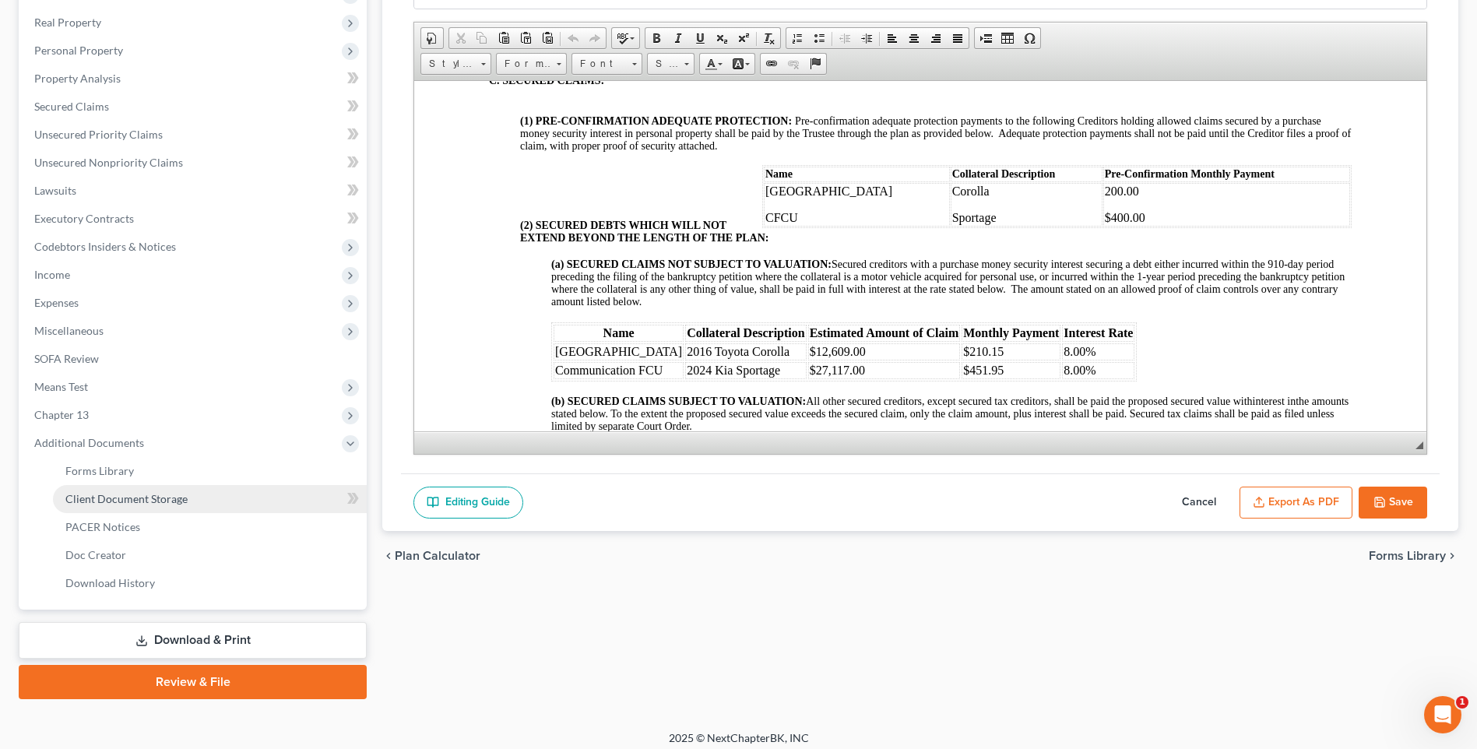
scroll to position [247, 0]
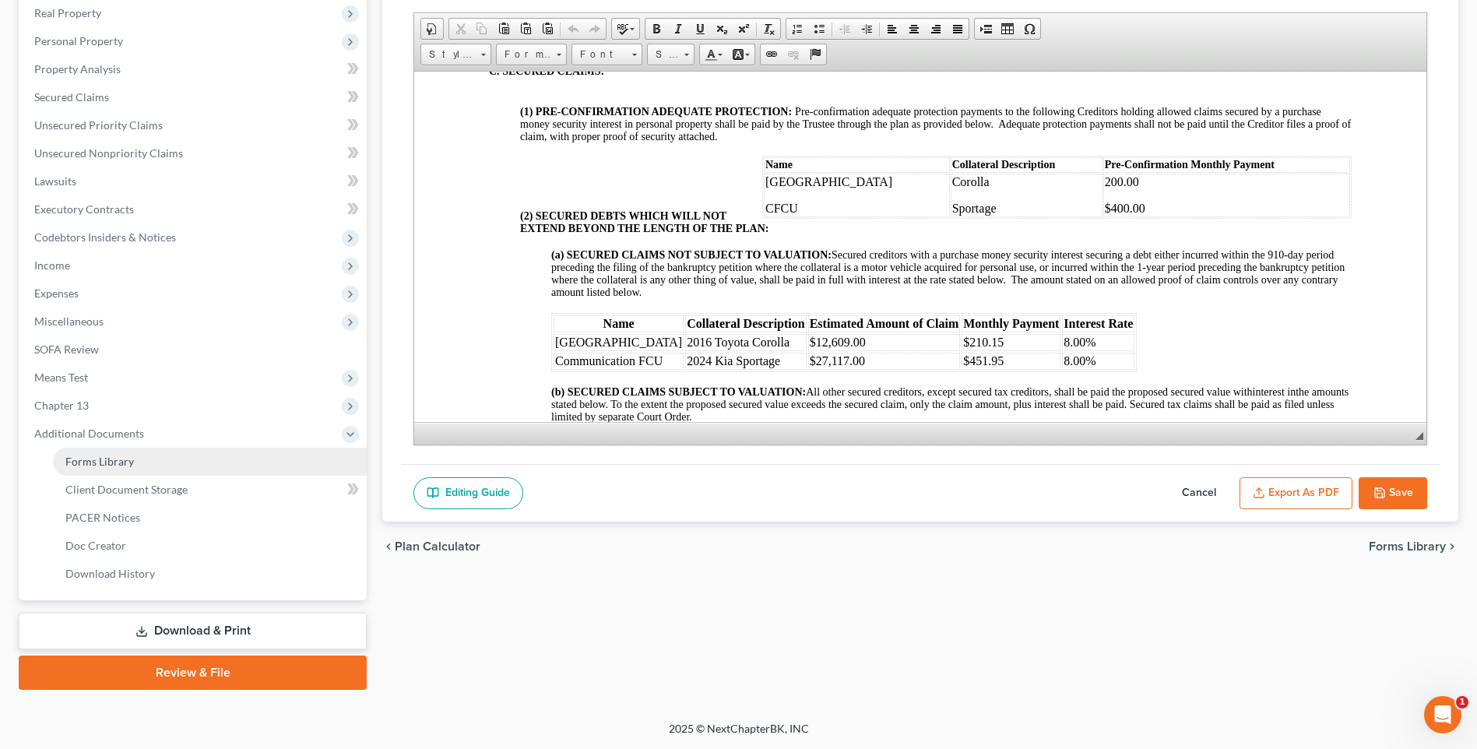
click at [105, 463] on span "Forms Library" at bounding box center [99, 461] width 69 height 13
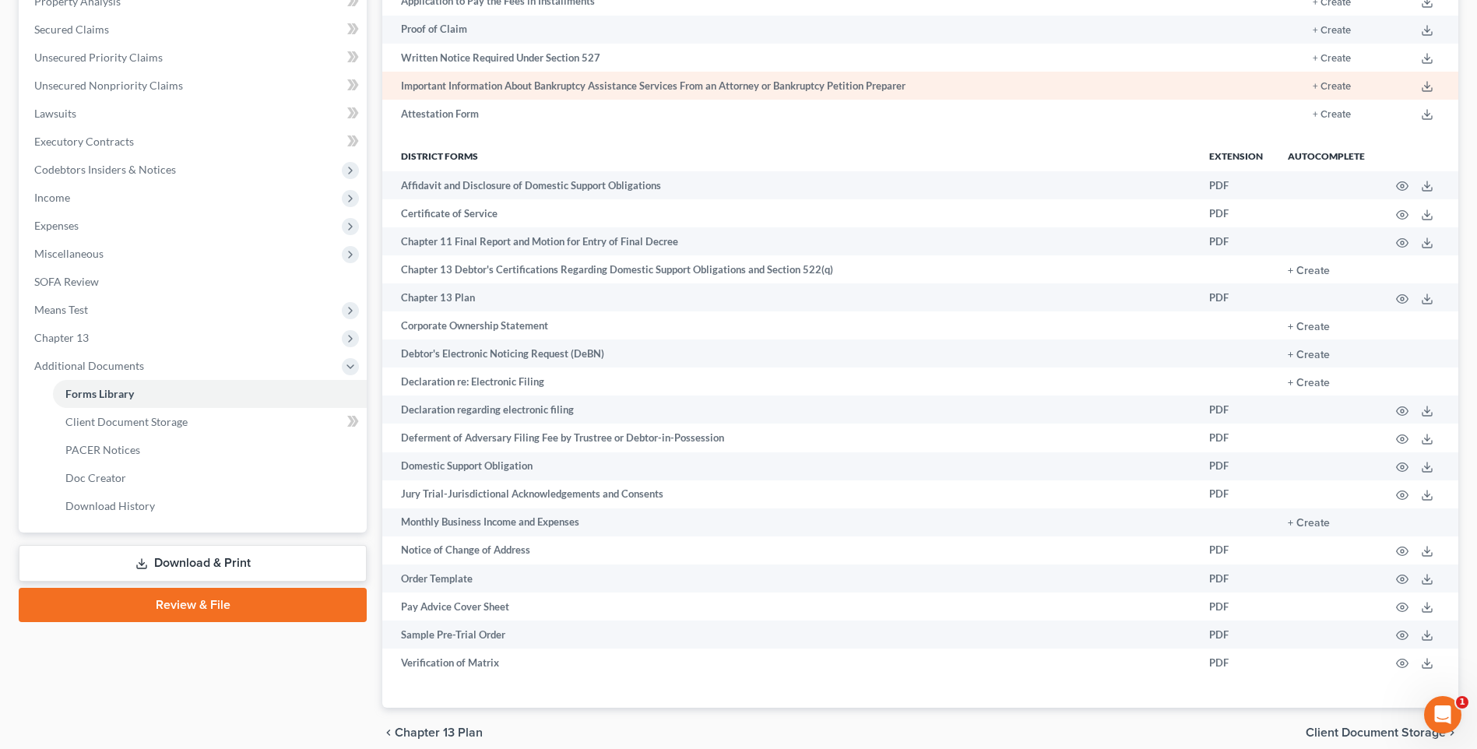
scroll to position [382, 0]
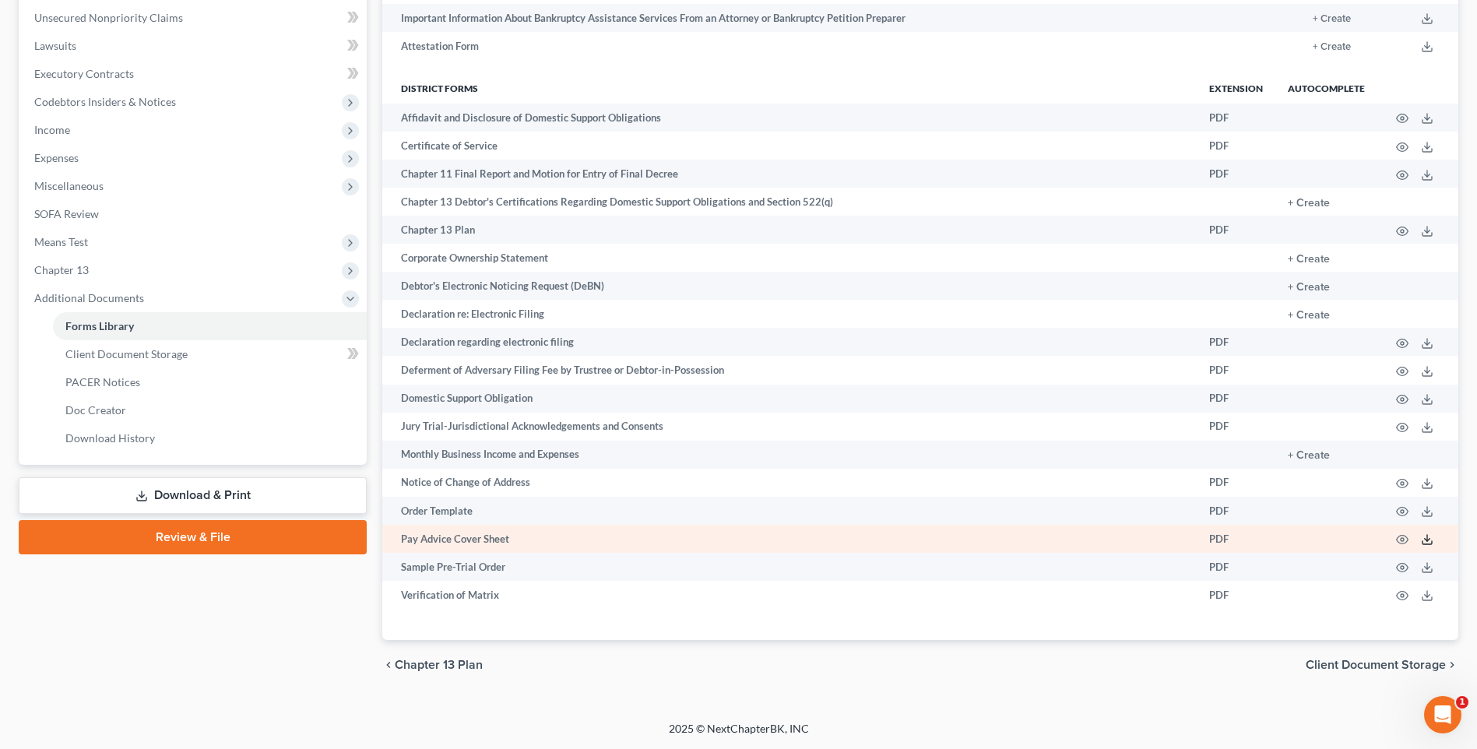
click at [1426, 541] on polyline at bounding box center [1427, 540] width 5 height 2
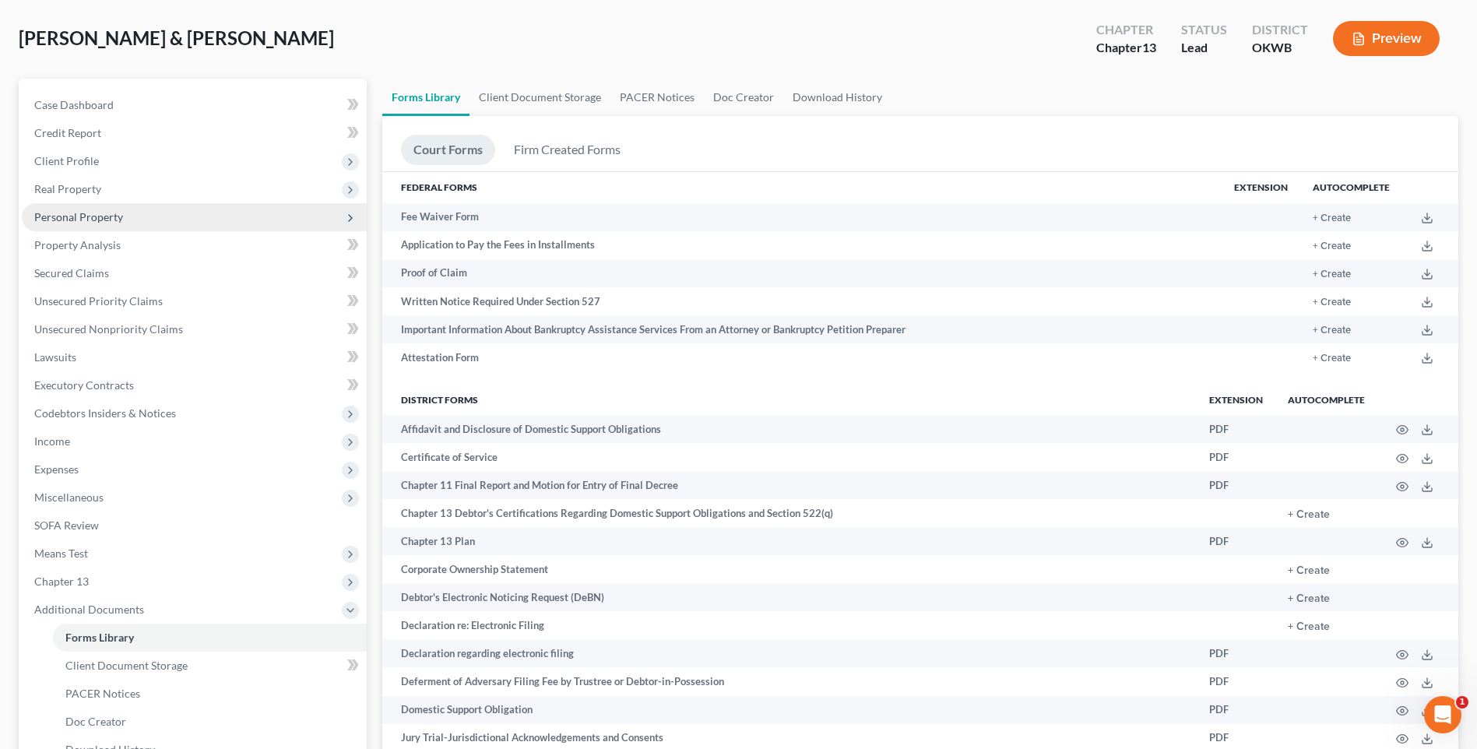
scroll to position [0, 0]
